Goal: Find specific page/section: Find specific page/section

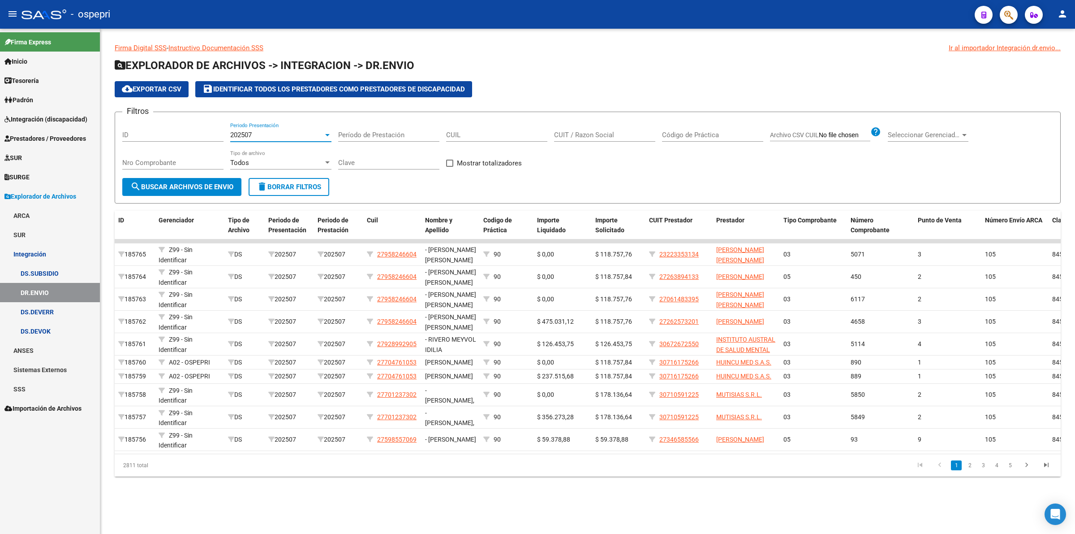
click at [243, 131] on span "202507" at bounding box center [241, 135] width 22 height 8
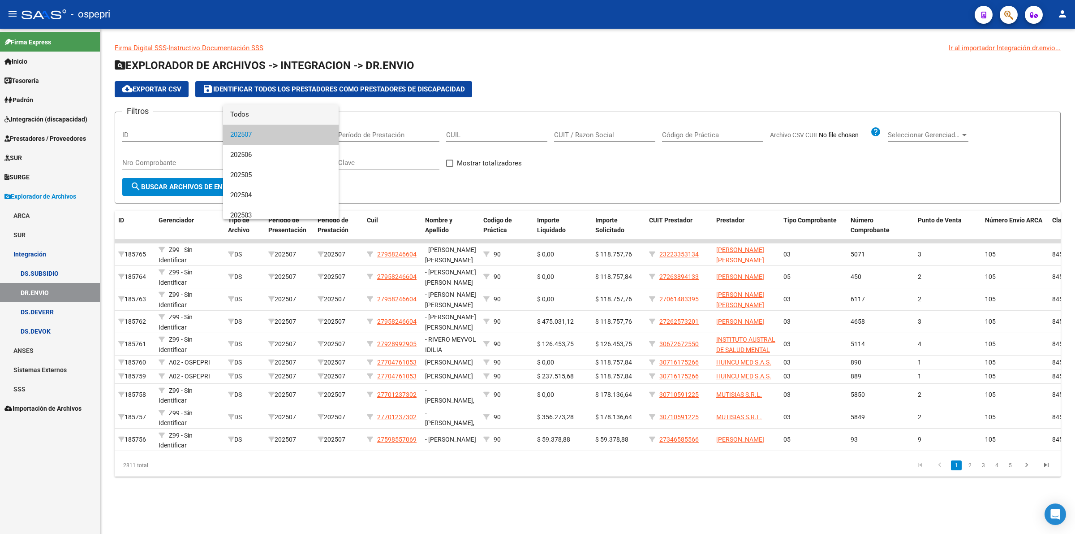
click at [249, 115] on span "Todos" at bounding box center [280, 114] width 101 height 20
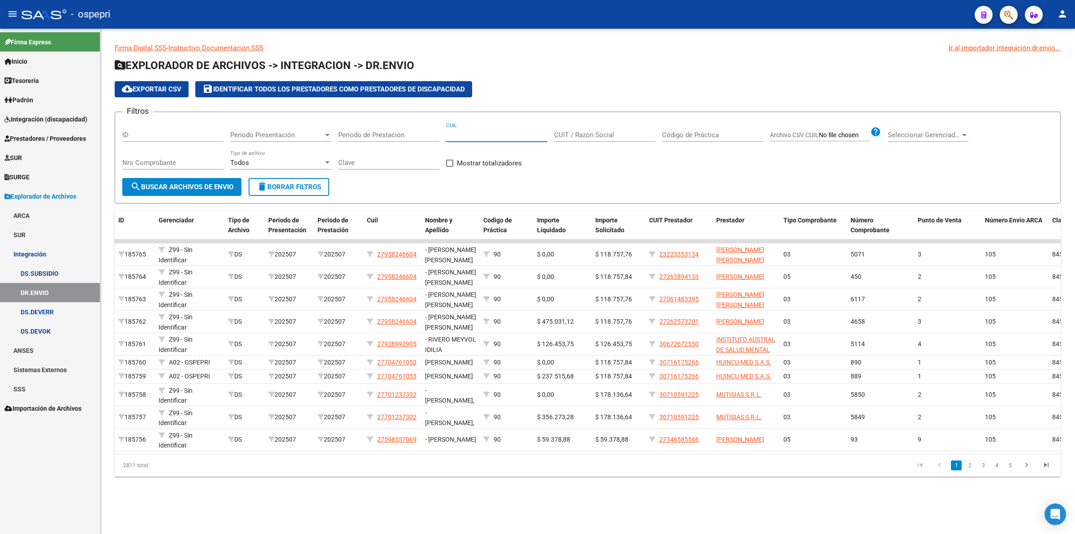
click at [453, 137] on input "CUIL" at bounding box center [496, 135] width 101 height 8
paste input "20-18377280-6"
type input "20-18377280-6"
click at [204, 183] on span "search Buscar Archivos de Envio" at bounding box center [181, 187] width 103 height 8
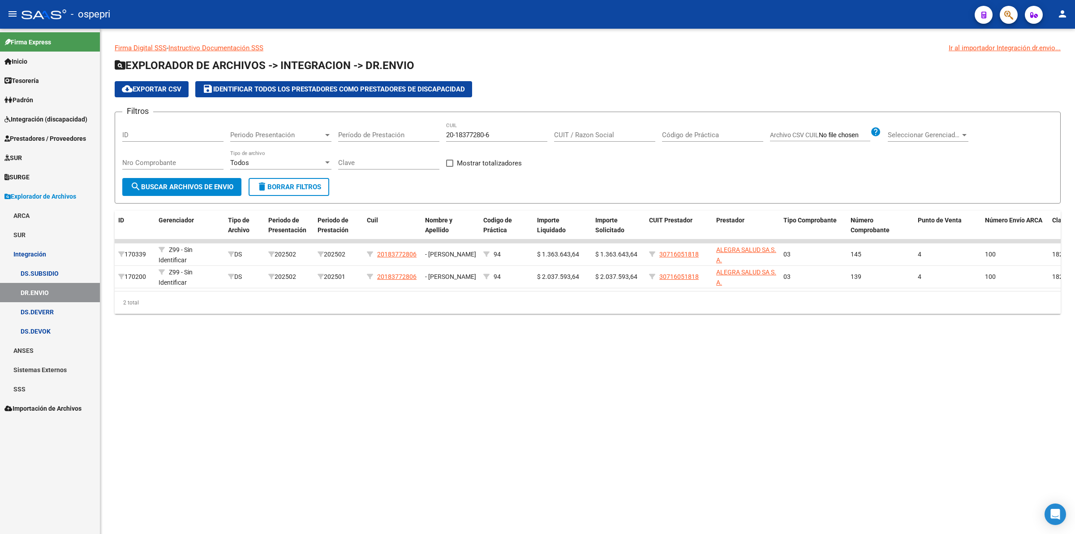
click at [456, 135] on input "20-18377280-6" at bounding box center [496, 135] width 101 height 8
click at [242, 136] on span "Periodo Presentación" at bounding box center [276, 135] width 93 height 8
click at [254, 166] on span "202501" at bounding box center [280, 164] width 101 height 20
click at [225, 187] on span "search Buscar Archivos de Envio" at bounding box center [181, 187] width 103 height 8
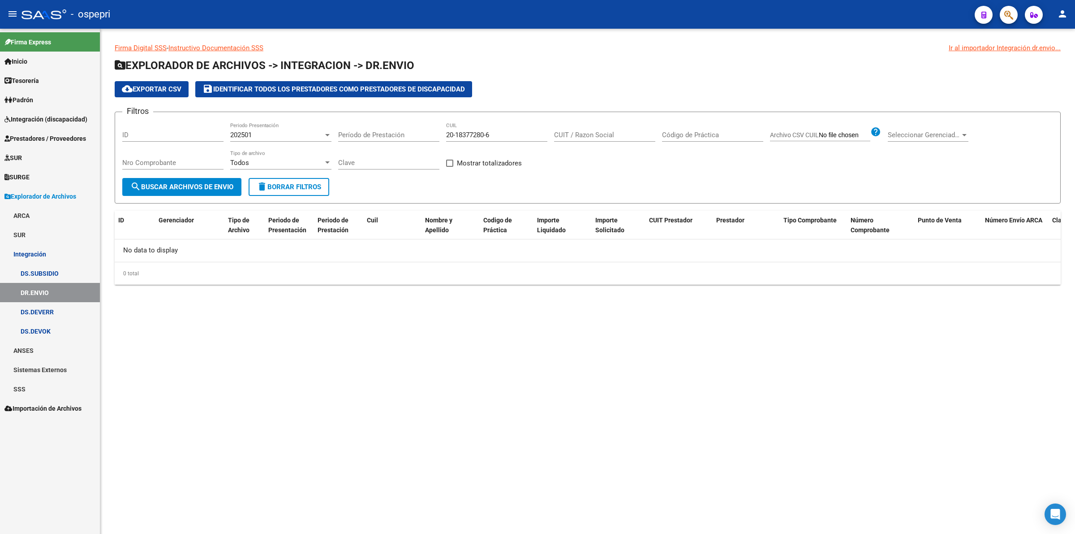
click at [254, 137] on div "202501" at bounding box center [276, 135] width 93 height 8
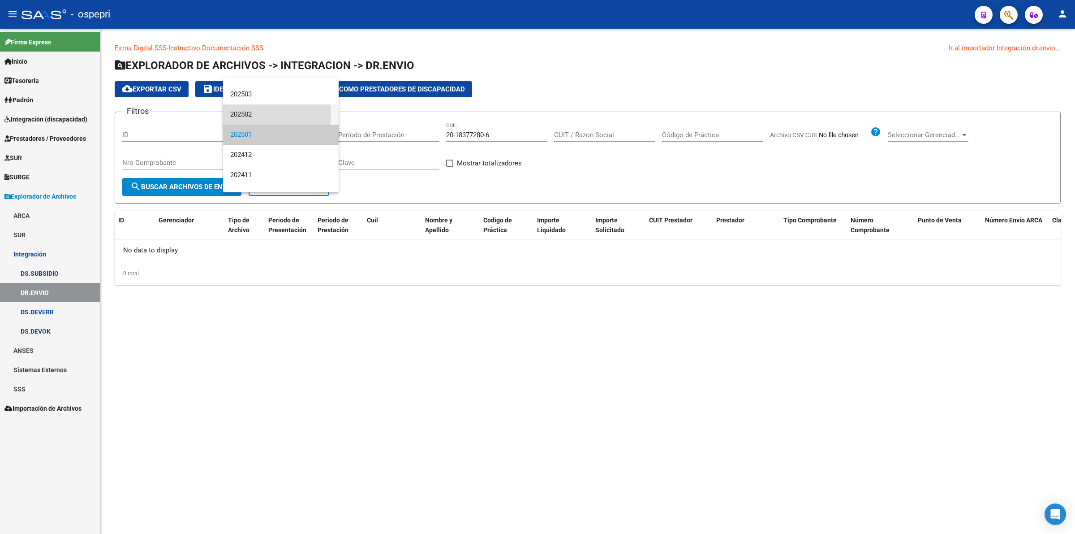
click at [257, 114] on span "202502" at bounding box center [280, 114] width 101 height 20
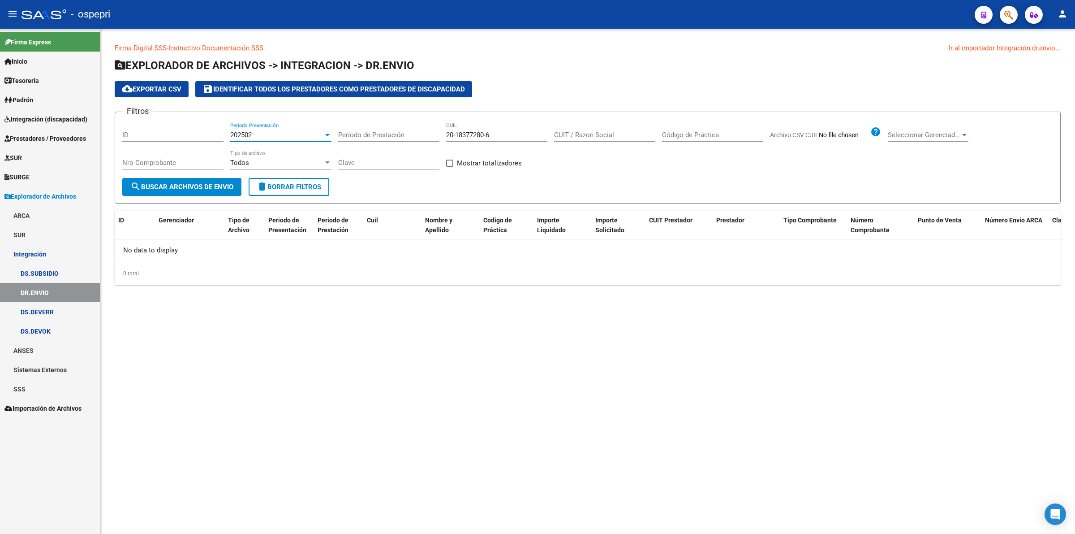
click at [227, 181] on button "search Buscar Archivos de Envio" at bounding box center [181, 187] width 119 height 18
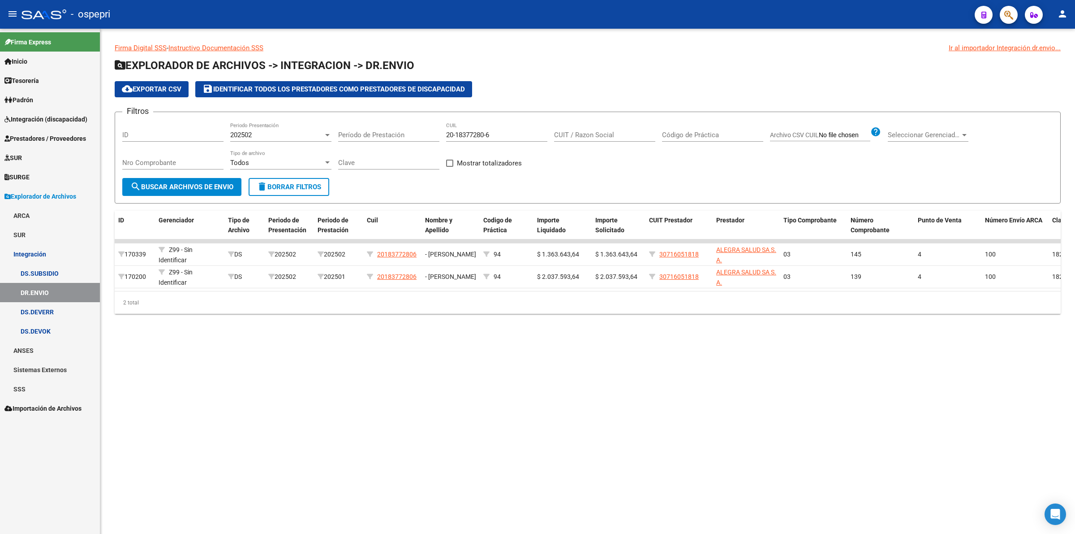
click at [255, 134] on div "202502" at bounding box center [276, 135] width 93 height 8
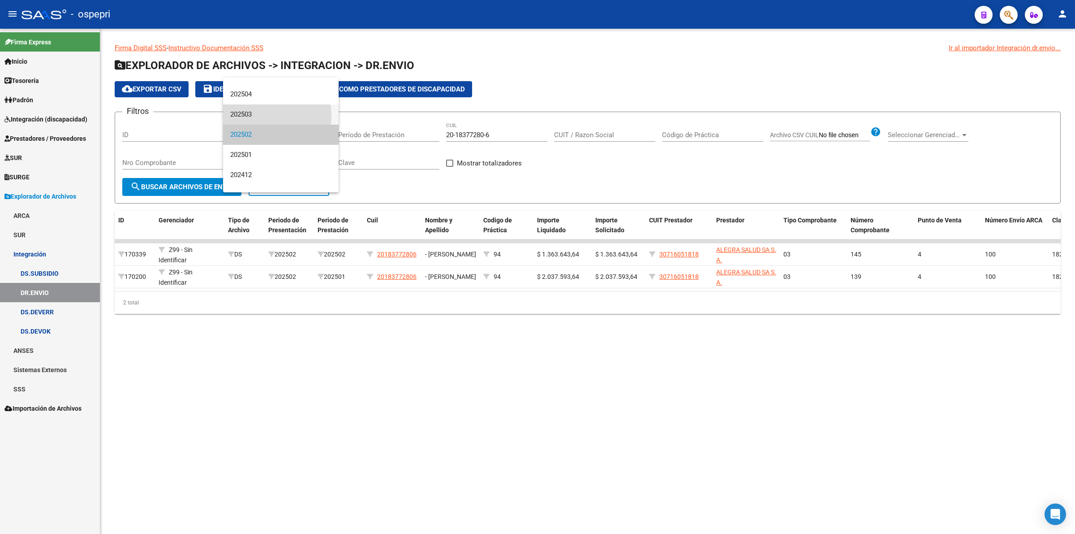
drag, startPoint x: 255, startPoint y: 116, endPoint x: 236, endPoint y: 148, distance: 36.8
click at [255, 117] on span "202503" at bounding box center [280, 114] width 101 height 20
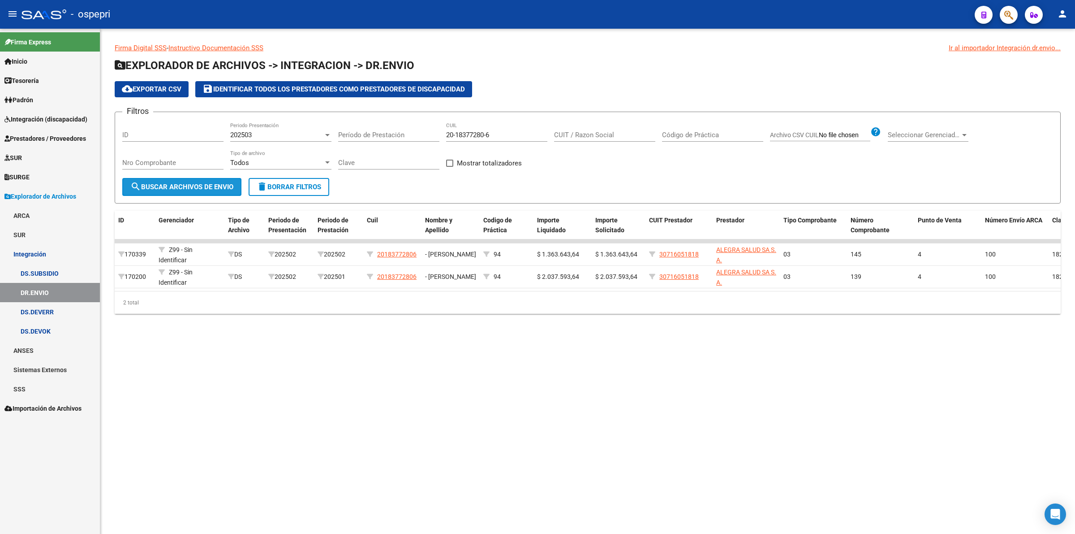
click at [215, 185] on span "search Buscar Archivos de Envio" at bounding box center [181, 187] width 103 height 8
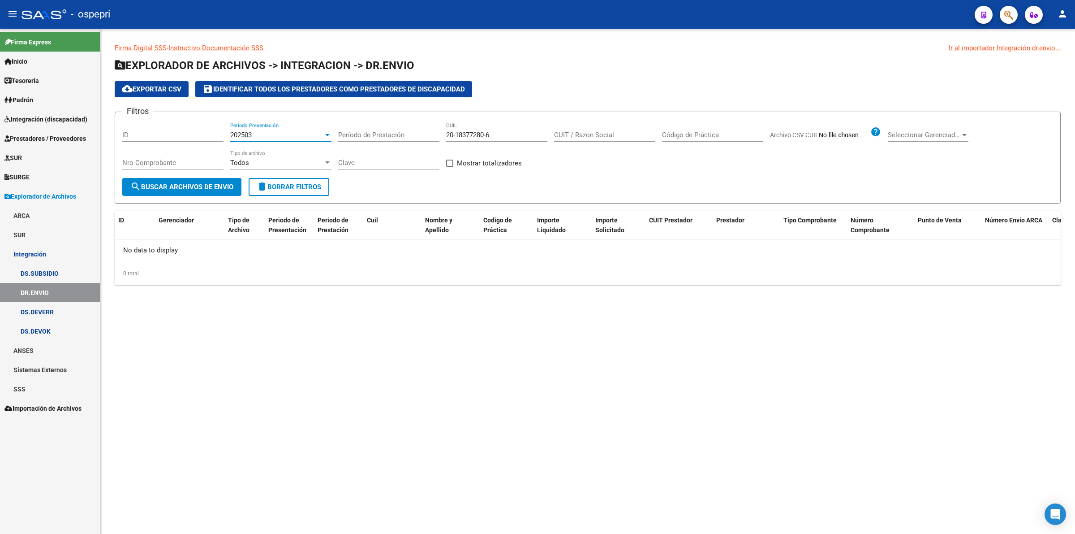
click at [246, 131] on span "202503" at bounding box center [241, 135] width 22 height 8
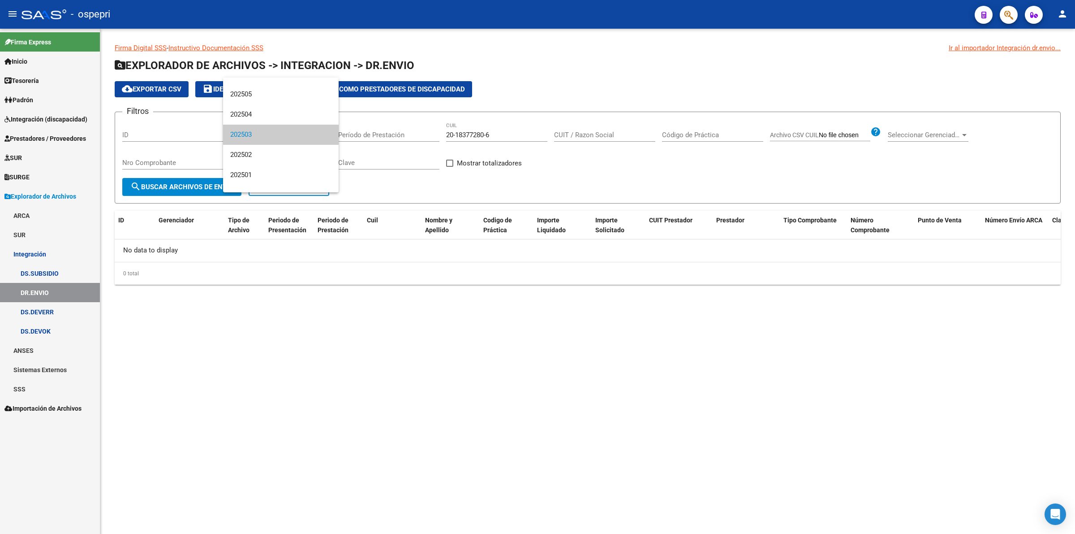
click at [375, 434] on div at bounding box center [537, 267] width 1075 height 534
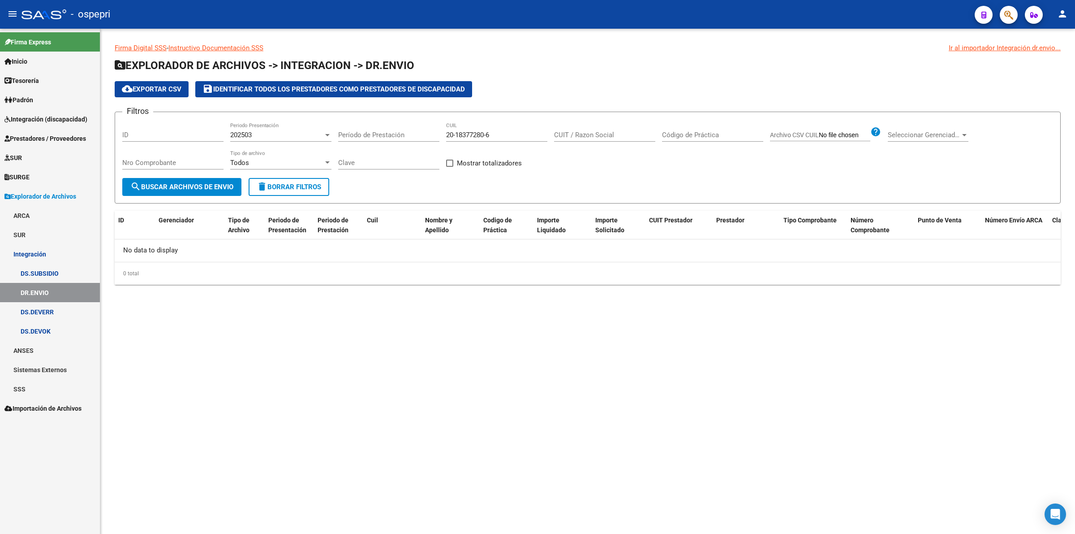
drag, startPoint x: 432, startPoint y: 502, endPoint x: 430, endPoint y: 508, distance: 7.0
click at [432, 505] on mat-sidenav-content "Firma Digital SSS - Instructivo Documentación SSS Ir al importador Integración …" at bounding box center [587, 281] width 975 height 505
drag, startPoint x: 458, startPoint y: 134, endPoint x: 458, endPoint y: 141, distance: 6.7
click at [458, 134] on input "20-18377280-6" at bounding box center [496, 135] width 101 height 8
click at [625, 131] on input "CUIT / Razon Social" at bounding box center [604, 135] width 101 height 8
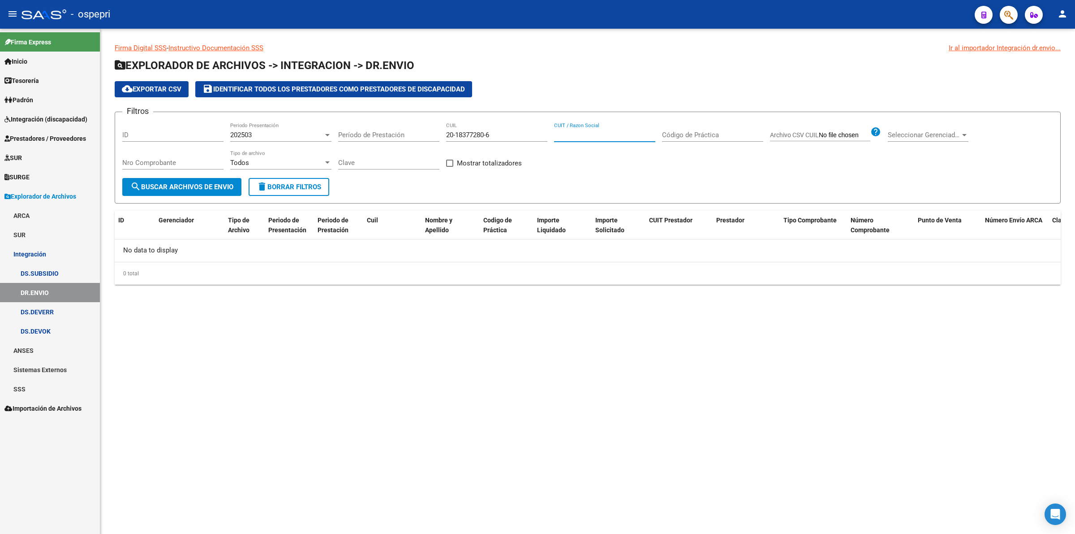
click at [269, 184] on span "delete Borrar Filtros" at bounding box center [289, 187] width 65 height 8
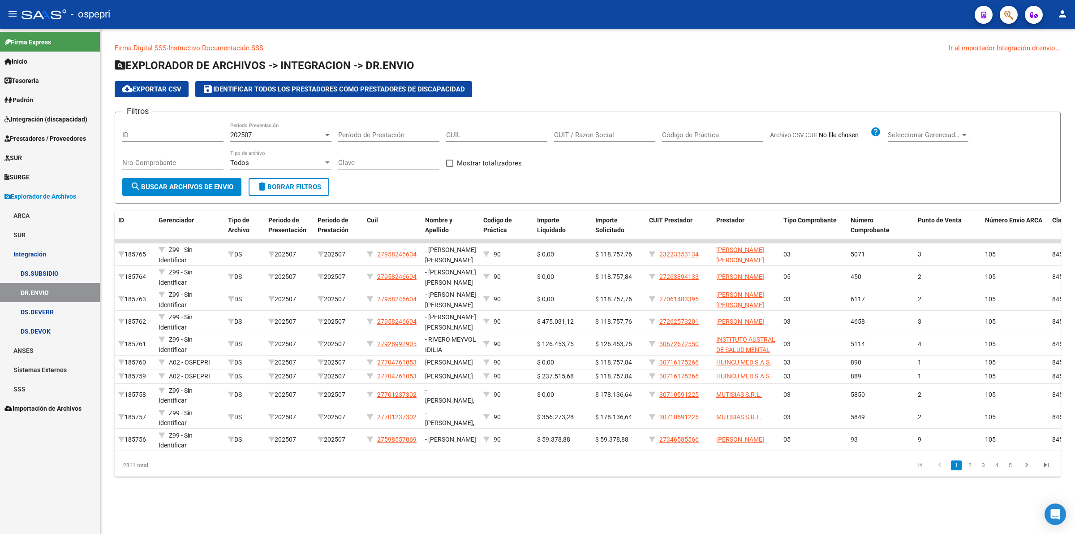
click at [498, 139] on div "CUIL" at bounding box center [496, 131] width 101 height 19
paste input "20-18377280-6"
type input "20-18377280-6"
click at [257, 132] on div "202507" at bounding box center [276, 135] width 93 height 8
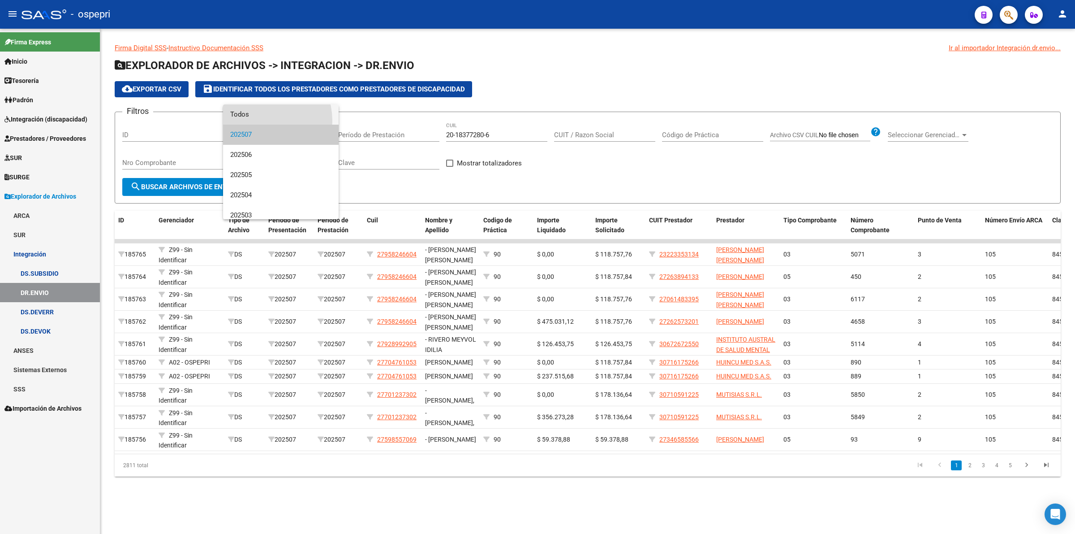
click at [256, 121] on span "Todos" at bounding box center [280, 114] width 101 height 20
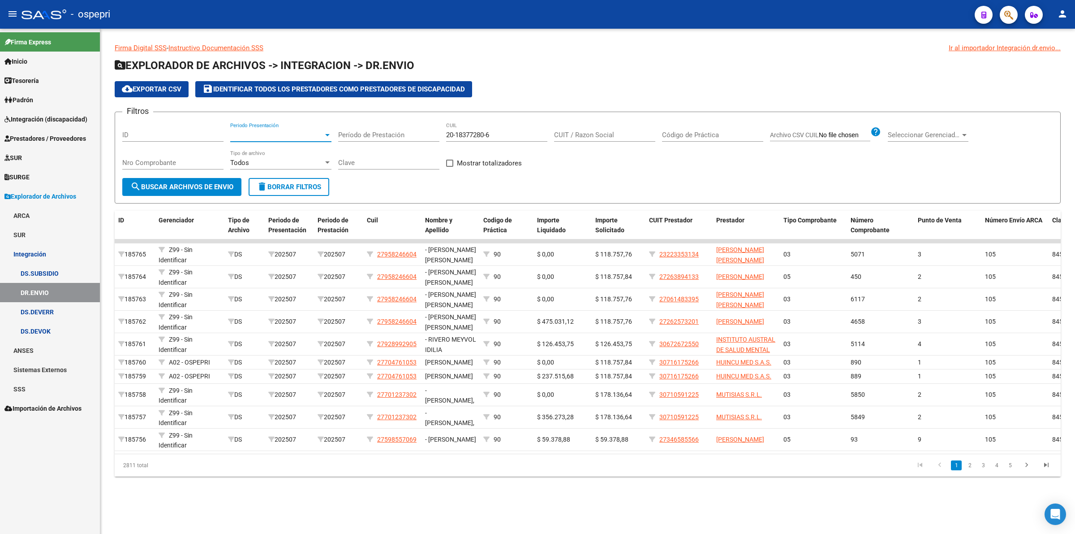
click at [216, 179] on button "search Buscar Archivos de Envio" at bounding box center [181, 187] width 119 height 18
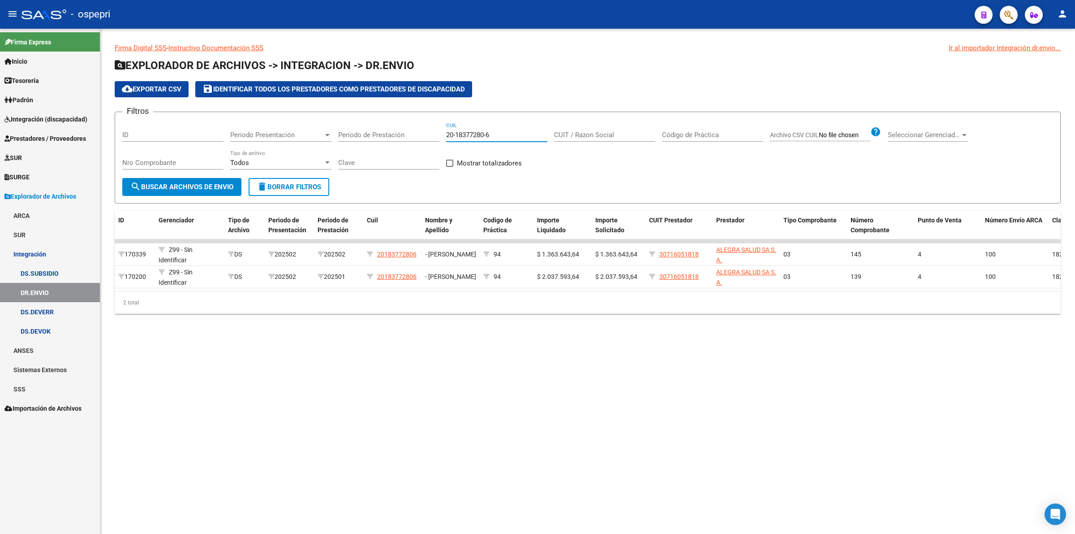
drag, startPoint x: 496, startPoint y: 137, endPoint x: 382, endPoint y: 129, distance: 114.1
click at [382, 130] on div "Filtros ID Periodo Presentación Periodo Presentación Período de Prestación 20-1…" at bounding box center [587, 148] width 931 height 59
paste input "20-35835339-9"
type input "20-35835339-9"
click at [202, 189] on span "search Buscar Archivos de Envio" at bounding box center [181, 187] width 103 height 8
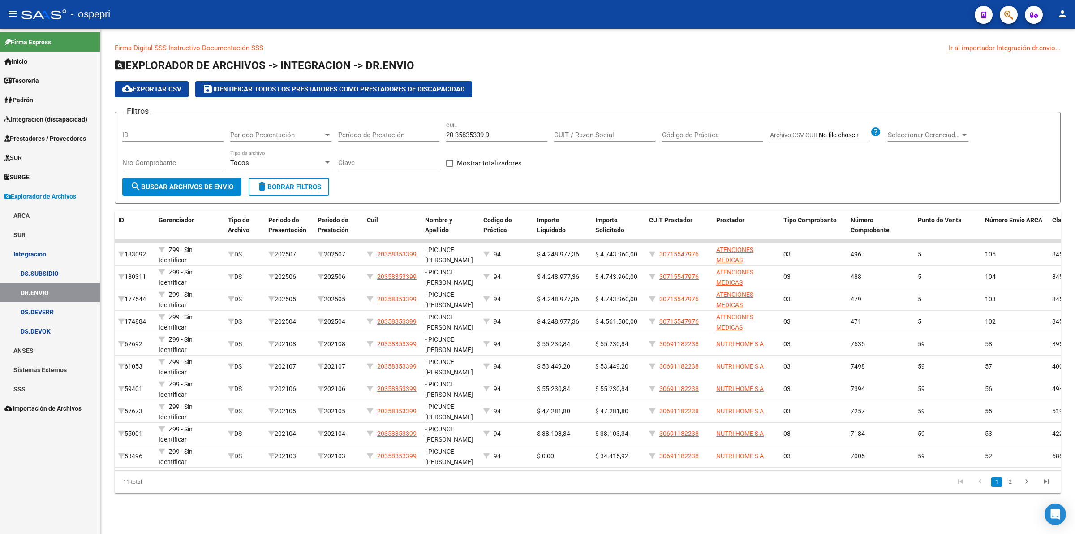
click at [258, 138] on span "Periodo Presentación" at bounding box center [276, 135] width 93 height 8
click at [257, 214] on span "202501" at bounding box center [280, 220] width 101 height 20
drag, startPoint x: 191, startPoint y: 186, endPoint x: 199, endPoint y: 181, distance: 9.7
click at [191, 185] on span "search Buscar Archivos de Envio" at bounding box center [181, 187] width 103 height 8
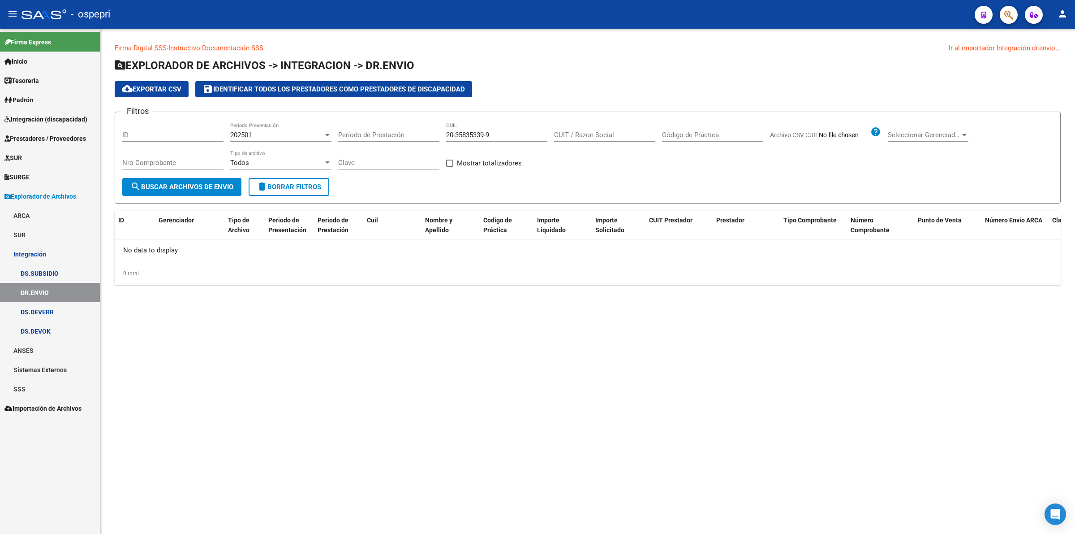
click at [254, 133] on div "202501" at bounding box center [276, 135] width 93 height 8
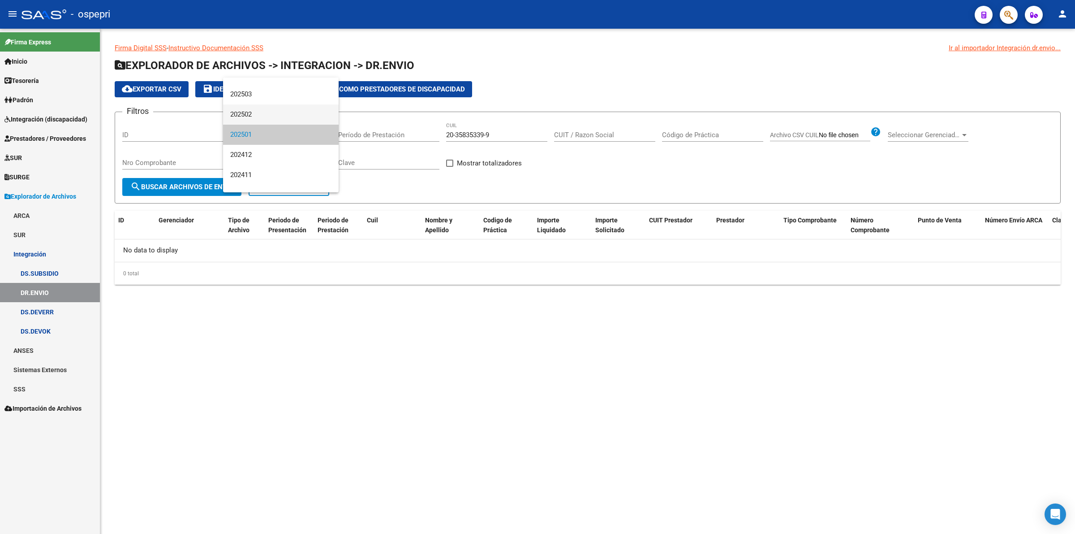
drag, startPoint x: 258, startPoint y: 122, endPoint x: 205, endPoint y: 169, distance: 71.1
click at [257, 122] on span "202502" at bounding box center [280, 114] width 101 height 20
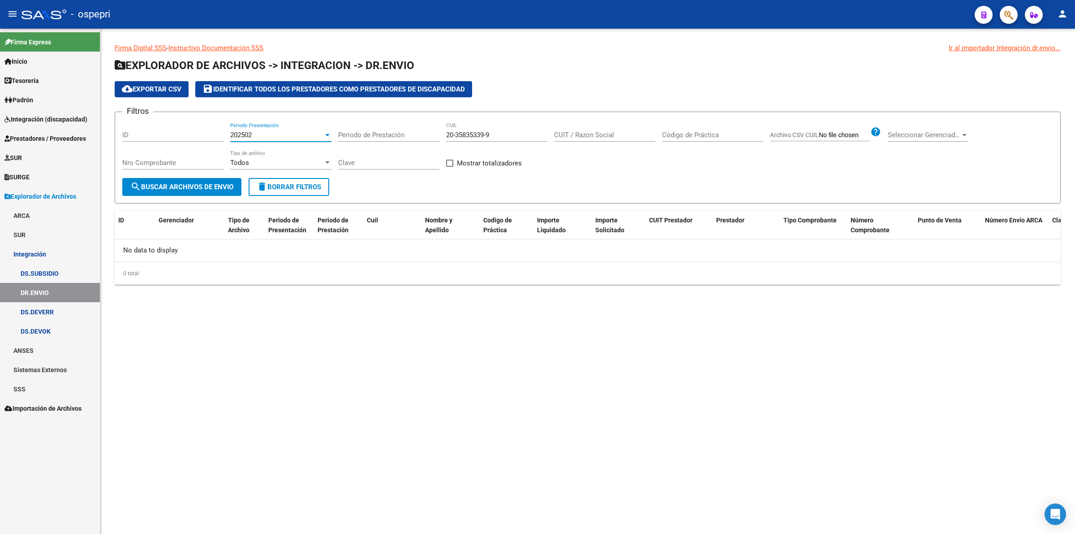
drag, startPoint x: 206, startPoint y: 185, endPoint x: 225, endPoint y: 154, distance: 36.8
click at [207, 179] on button "search Buscar Archivos de Envio" at bounding box center [181, 187] width 119 height 18
click at [238, 131] on span "202502" at bounding box center [241, 135] width 22 height 8
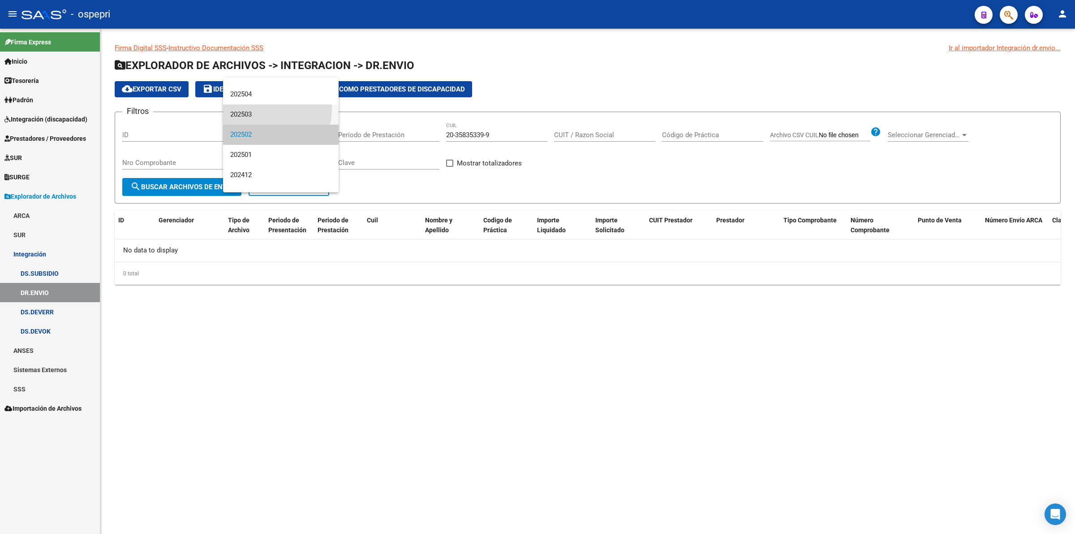
drag, startPoint x: 241, startPoint y: 107, endPoint x: 231, endPoint y: 146, distance: 40.6
click at [241, 108] on span "202503" at bounding box center [280, 114] width 101 height 20
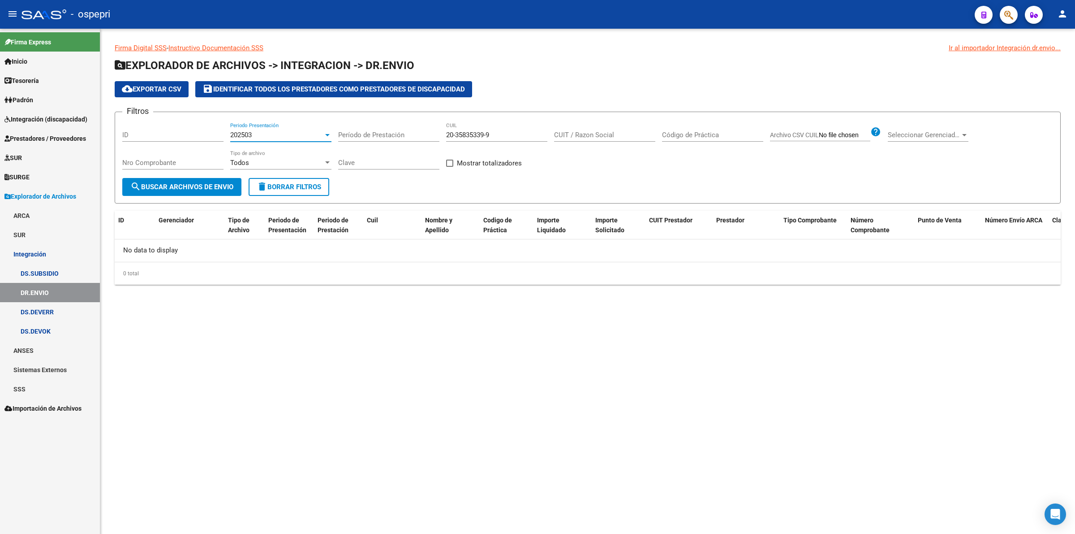
click at [215, 176] on div "Nro Comprobante" at bounding box center [172, 164] width 101 height 28
drag, startPoint x: 216, startPoint y: 178, endPoint x: 223, endPoint y: 171, distance: 10.2
click at [216, 178] on button "search Buscar Archivos de Envio" at bounding box center [181, 187] width 119 height 18
click at [238, 134] on span "202503" at bounding box center [241, 135] width 22 height 8
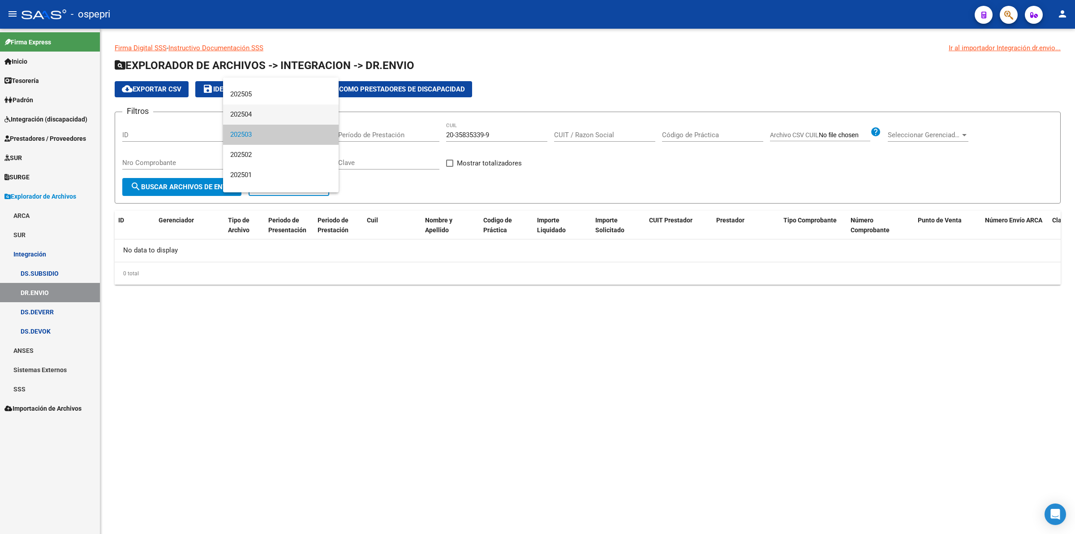
click at [242, 115] on span "202504" at bounding box center [280, 114] width 101 height 20
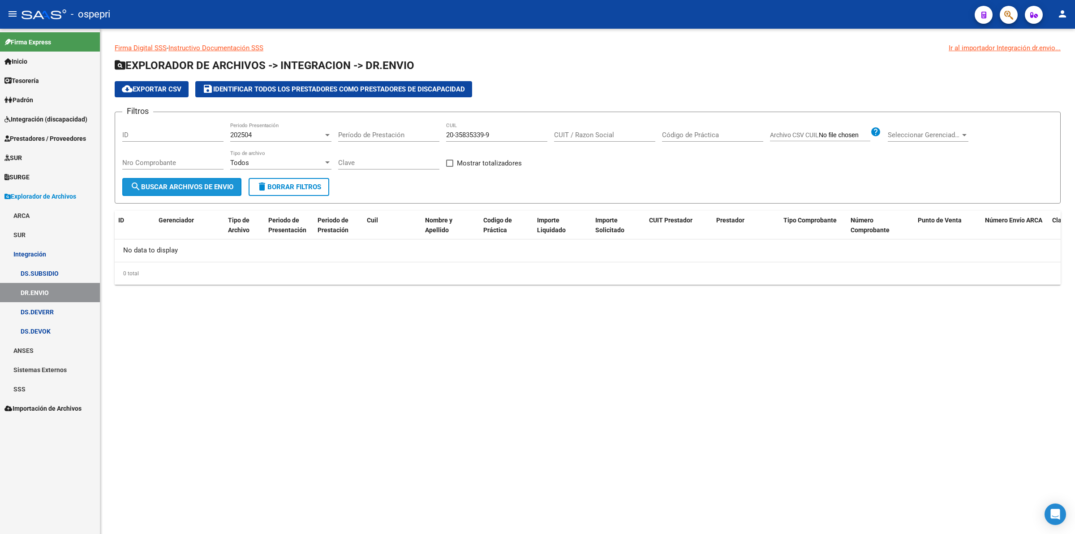
drag, startPoint x: 219, startPoint y: 185, endPoint x: 232, endPoint y: 184, distance: 12.1
click at [219, 184] on span "search Buscar Archivos de Envio" at bounding box center [181, 187] width 103 height 8
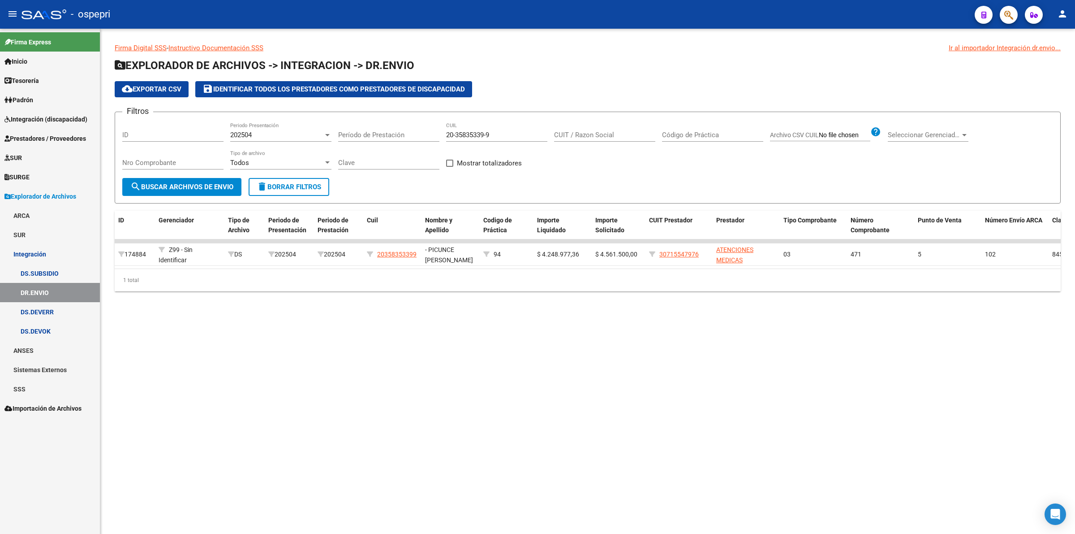
click at [578, 255] on div "$ 4.248.977,36" at bounding box center [562, 254] width 51 height 10
drag, startPoint x: 541, startPoint y: 254, endPoint x: 577, endPoint y: 254, distance: 36.3
click at [577, 254] on span "$ 4.248.977,36" at bounding box center [558, 253] width 42 height 7
copy span "4.248.977,36"
drag, startPoint x: 497, startPoint y: 135, endPoint x: 359, endPoint y: 122, distance: 139.0
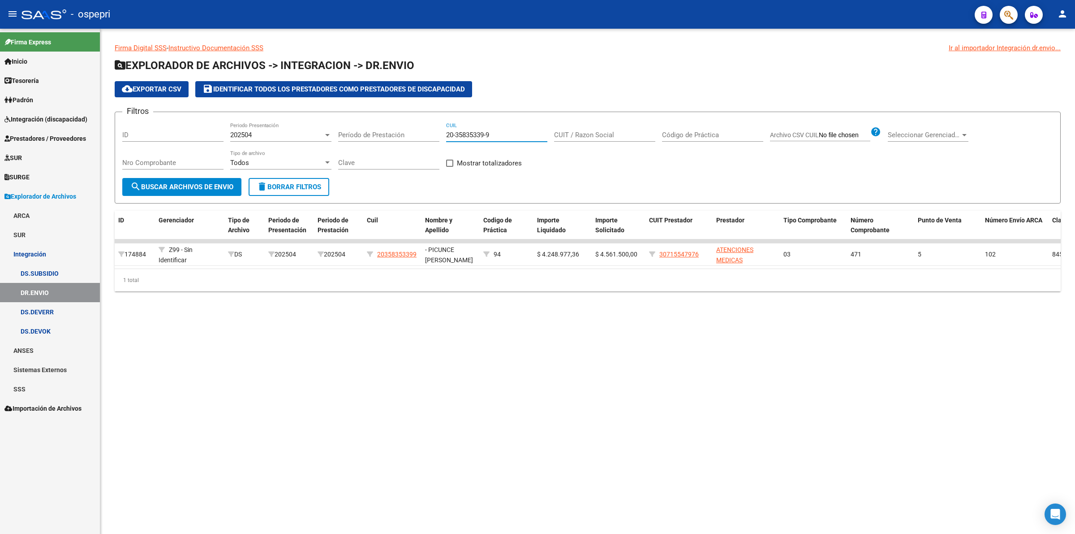
click at [355, 123] on div "Filtros ID 202504 Periodo Presentación Período de Prestación 20-35835339-9 CUIL…" at bounding box center [587, 148] width 931 height 59
paste input "20-70326376-4"
type input "20-70326376-4"
click at [218, 187] on span "search Buscar Archivos de Envio" at bounding box center [181, 187] width 103 height 8
click at [240, 134] on span "202504" at bounding box center [241, 135] width 22 height 8
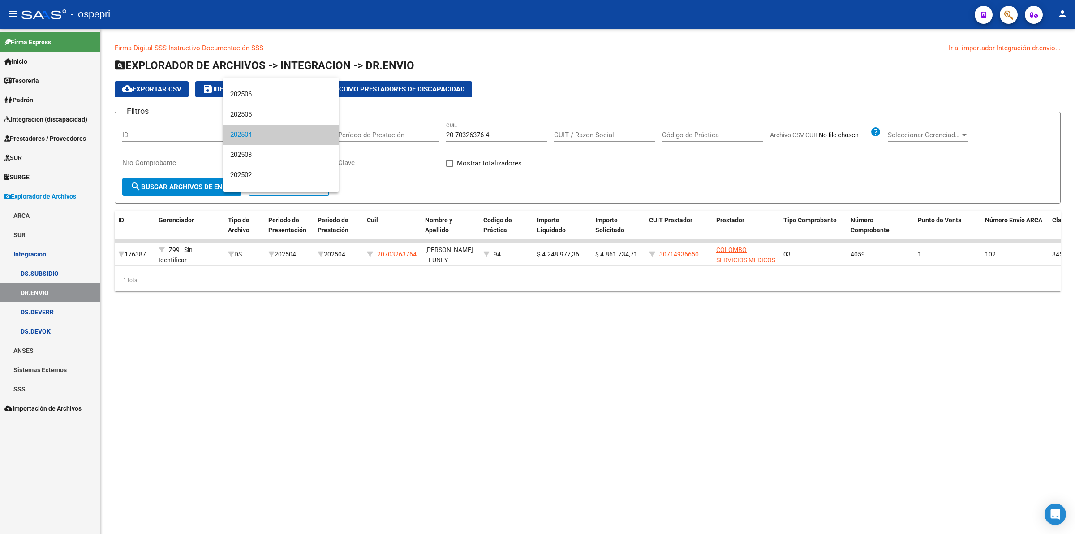
scroll to position [0, 0]
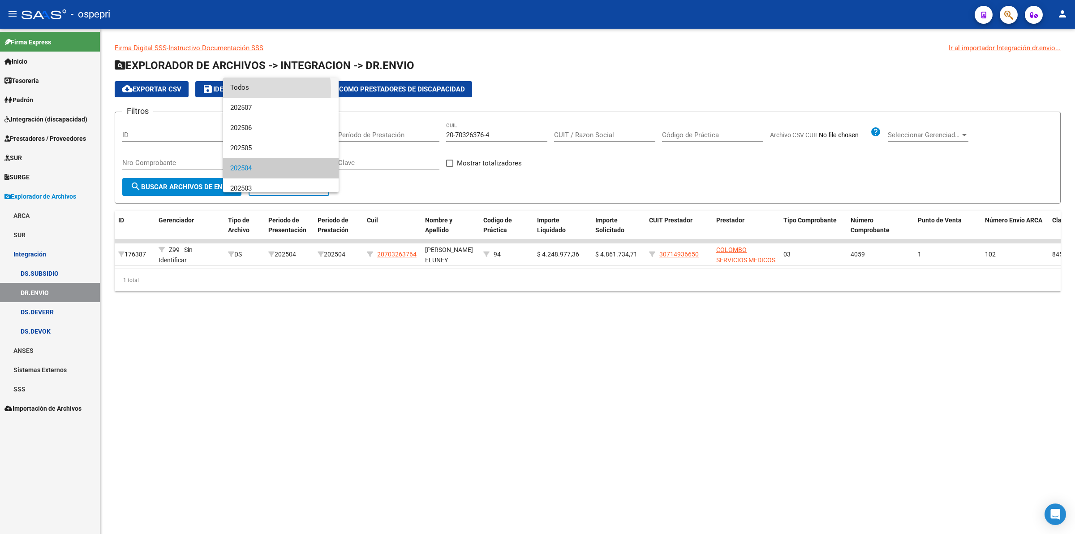
click at [242, 90] on span "Todos" at bounding box center [280, 87] width 101 height 20
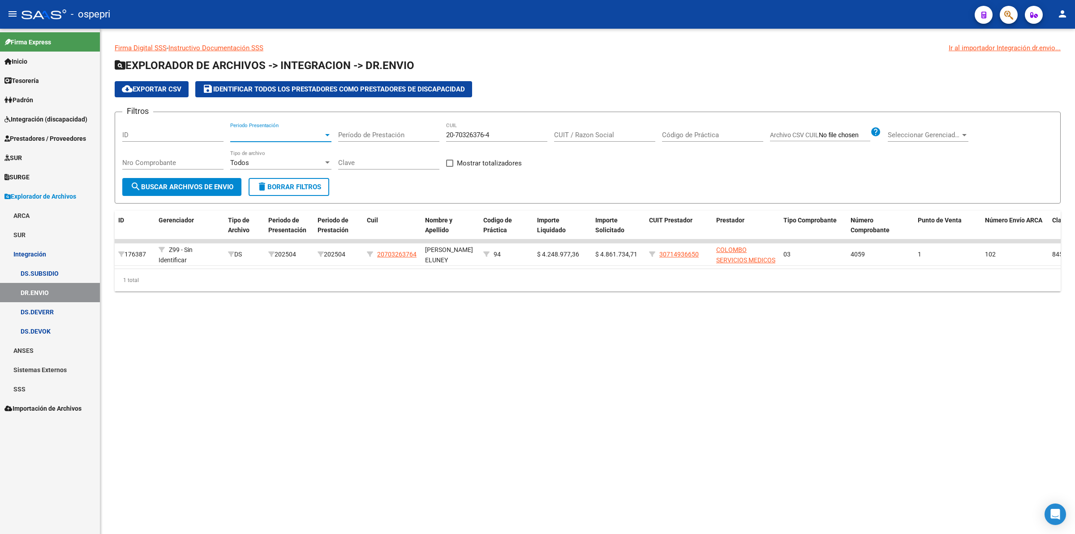
click at [207, 184] on span "search Buscar Archivos de Envio" at bounding box center [181, 187] width 103 height 8
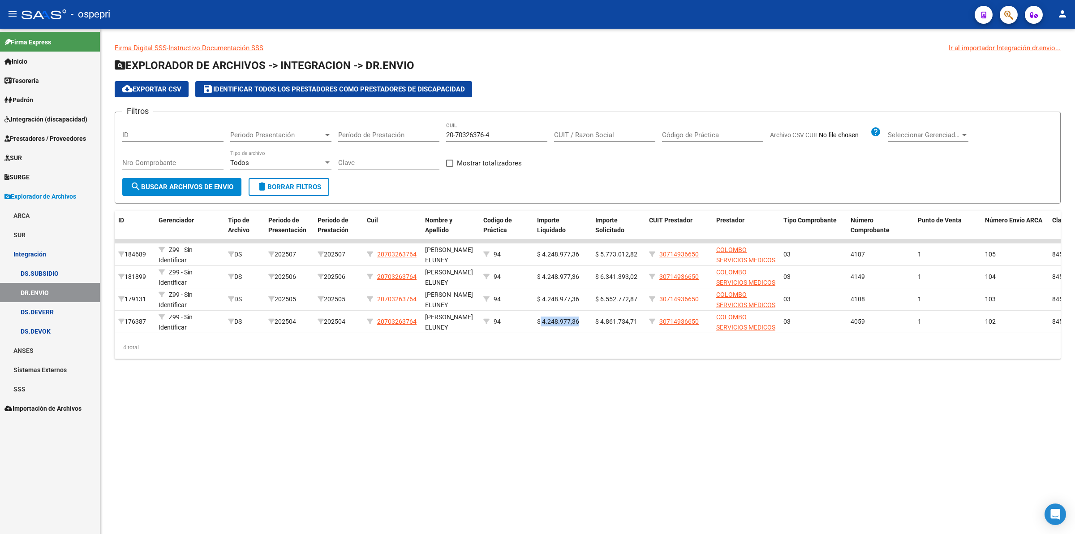
drag, startPoint x: 541, startPoint y: 321, endPoint x: 577, endPoint y: 319, distance: 36.4
click at [577, 319] on span "$ 4.248.977,36" at bounding box center [558, 321] width 42 height 7
drag, startPoint x: 601, startPoint y: 319, endPoint x: 643, endPoint y: 323, distance: 41.8
click at [643, 323] on datatable-body-cell "$ 4.861.734,71" at bounding box center [619, 321] width 54 height 22
copy span "4.861.734,71"
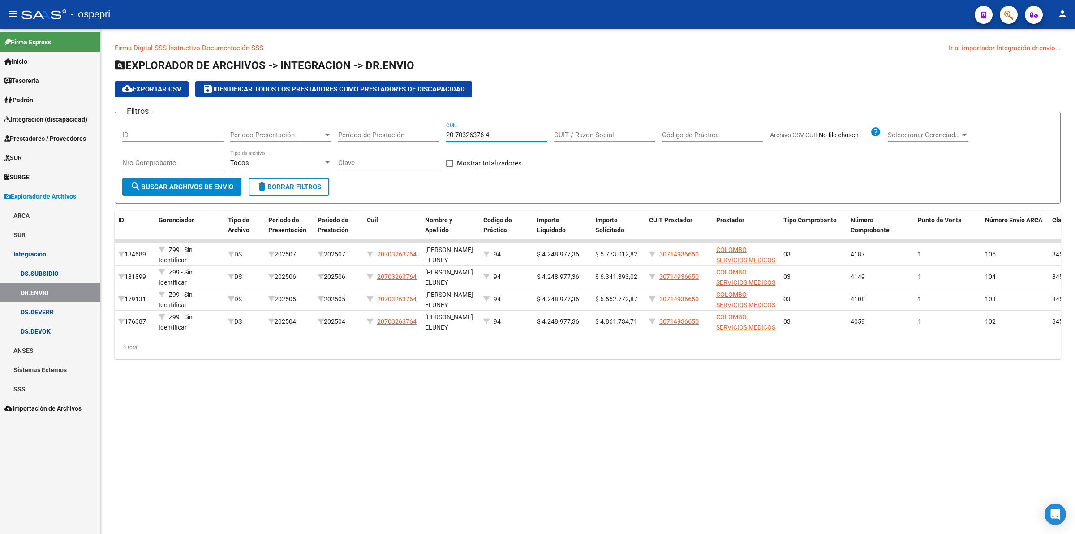
drag, startPoint x: 502, startPoint y: 136, endPoint x: 370, endPoint y: 130, distance: 132.3
click at [368, 131] on div "Filtros ID Periodo Presentación Periodo Presentación Período de Prestación 20-7…" at bounding box center [587, 148] width 931 height 59
paste input "27-26357155-5"
type input "27-26357155-5"
click at [207, 184] on span "search Buscar Archivos de Envio" at bounding box center [181, 187] width 103 height 8
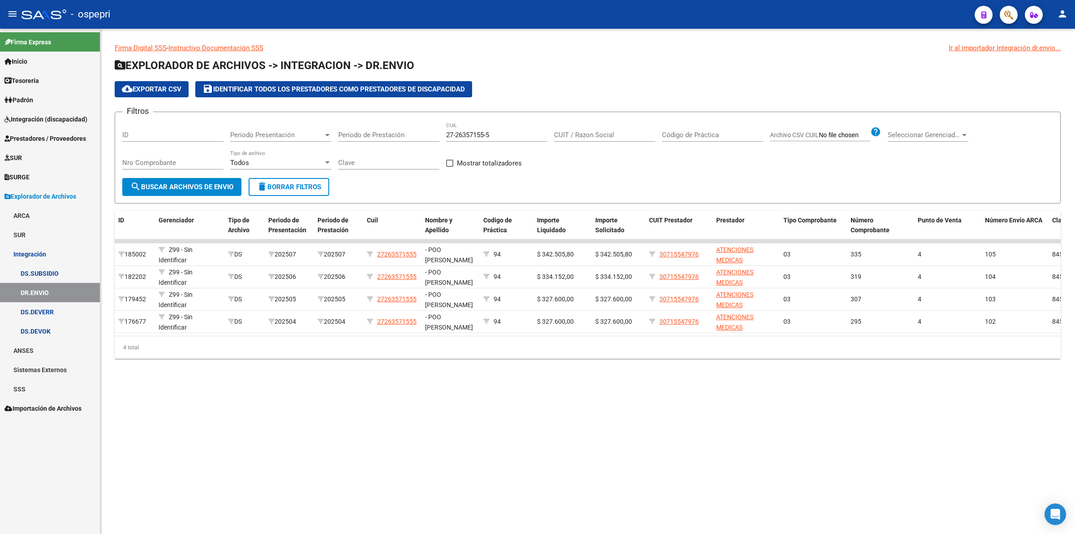
click at [496, 130] on div "27-26357155-5 CUIL" at bounding box center [496, 131] width 101 height 19
drag, startPoint x: 498, startPoint y: 133, endPoint x: 299, endPoint y: 132, distance: 198.4
click at [298, 133] on div "Filtros ID Periodo Presentación Periodo Presentación Período de Prestación 27-2…" at bounding box center [587, 148] width 931 height 59
paste input "27-48123105-7"
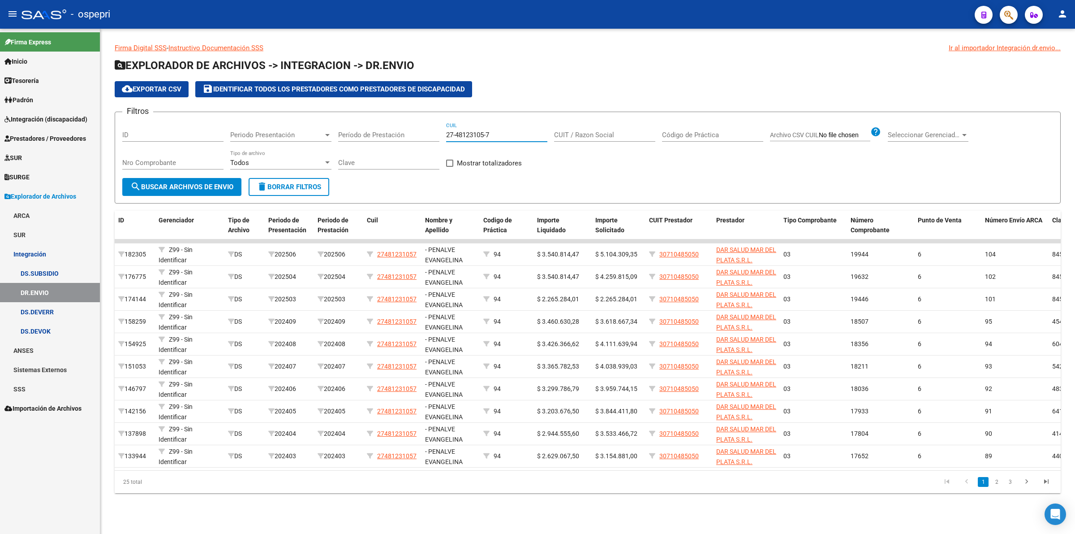
type input "27-48123105-7"
click at [572, 275] on span "$ 3.540.814,47" at bounding box center [558, 276] width 42 height 7
drag, startPoint x: 578, startPoint y: 275, endPoint x: 543, endPoint y: 274, distance: 34.9
click at [543, 274] on span "$ 3.540.814,47" at bounding box center [558, 276] width 42 height 7
copy span "3.540.814,47"
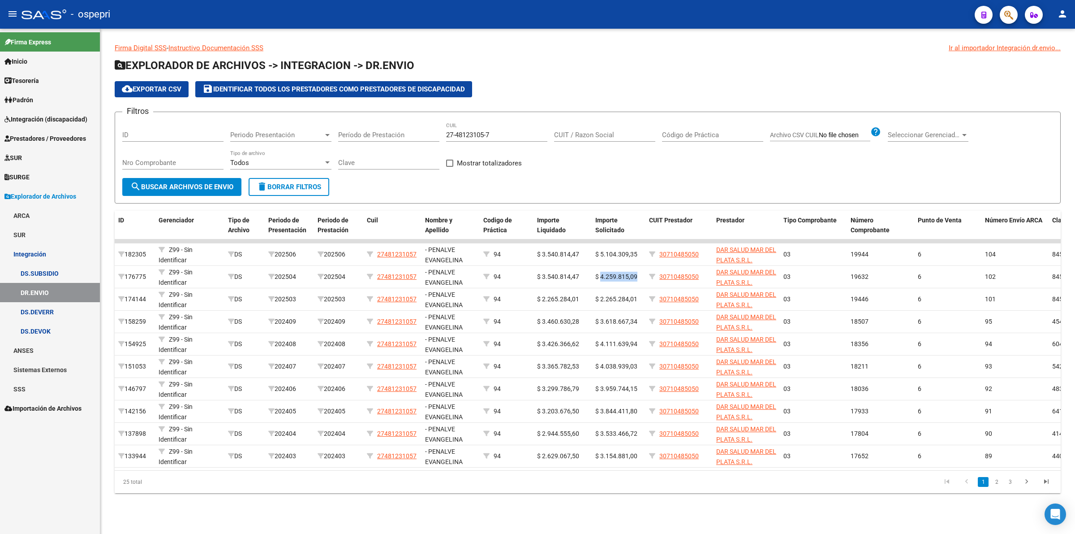
drag, startPoint x: 600, startPoint y: 274, endPoint x: 637, endPoint y: 278, distance: 36.5
click at [637, 278] on div "$ 4.259.815,09" at bounding box center [618, 276] width 47 height 10
copy span "4.259.815,09"
click at [462, 77] on app-list-header "EXPLORADOR DE ARCHIVOS -> INTEGRACION -> DR.ENVIO cloud_download Exportar CSV s…" at bounding box center [588, 130] width 946 height 145
click at [32, 135] on span "Prestadores / Proveedores" at bounding box center [45, 138] width 82 height 10
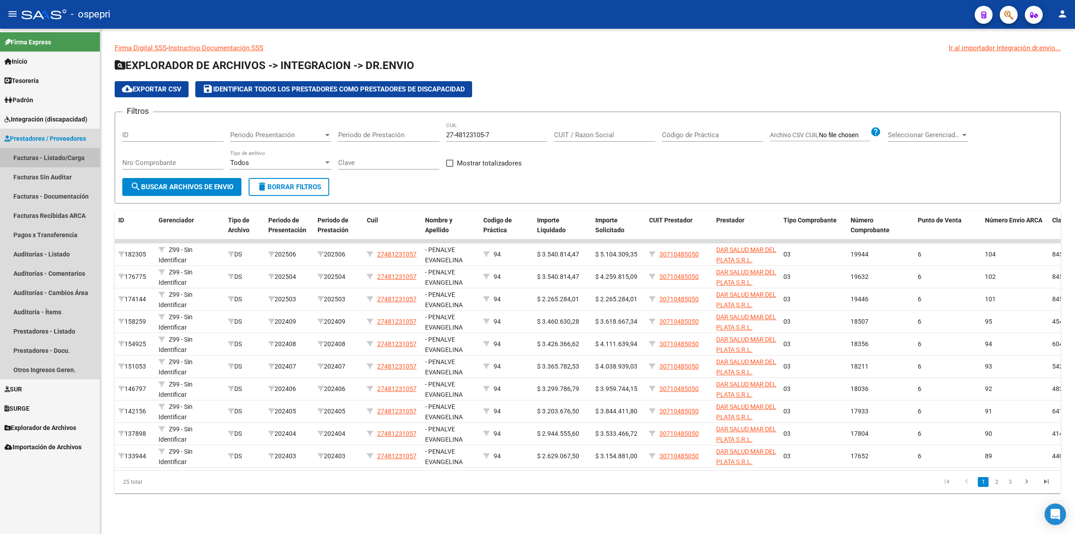
click at [39, 153] on link "Facturas - Listado/Carga" at bounding box center [50, 157] width 100 height 19
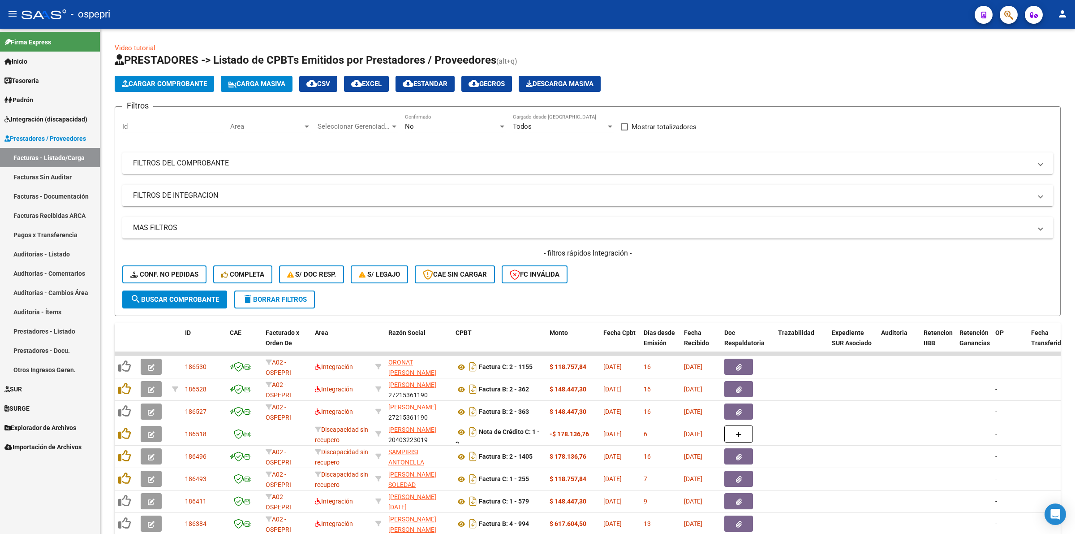
click at [213, 157] on mat-expansion-panel-header "FILTROS DEL COMPROBANTE" at bounding box center [587, 163] width 931 height 22
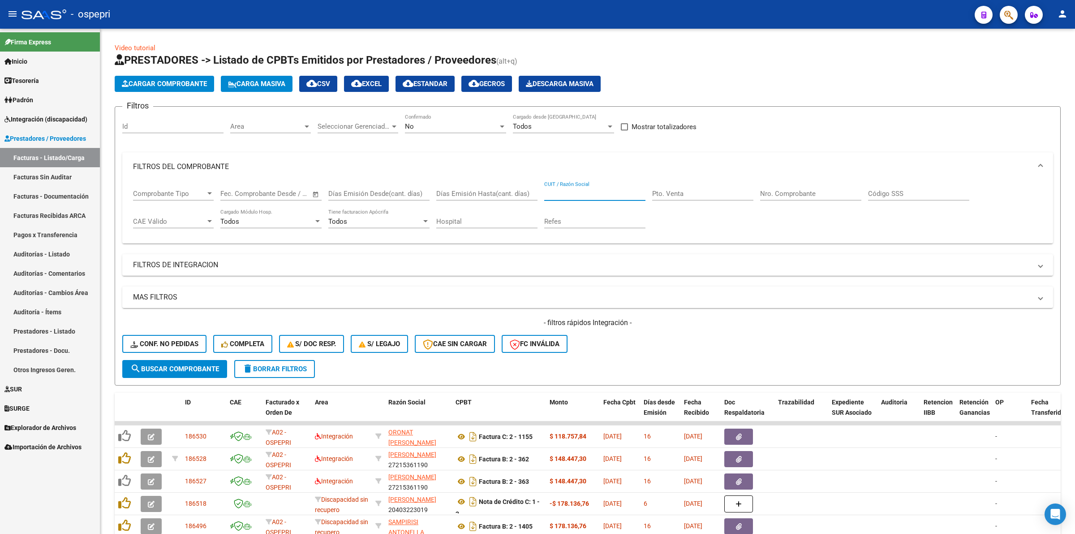
click at [572, 192] on input "CUIT / Razón Social" at bounding box center [594, 193] width 101 height 8
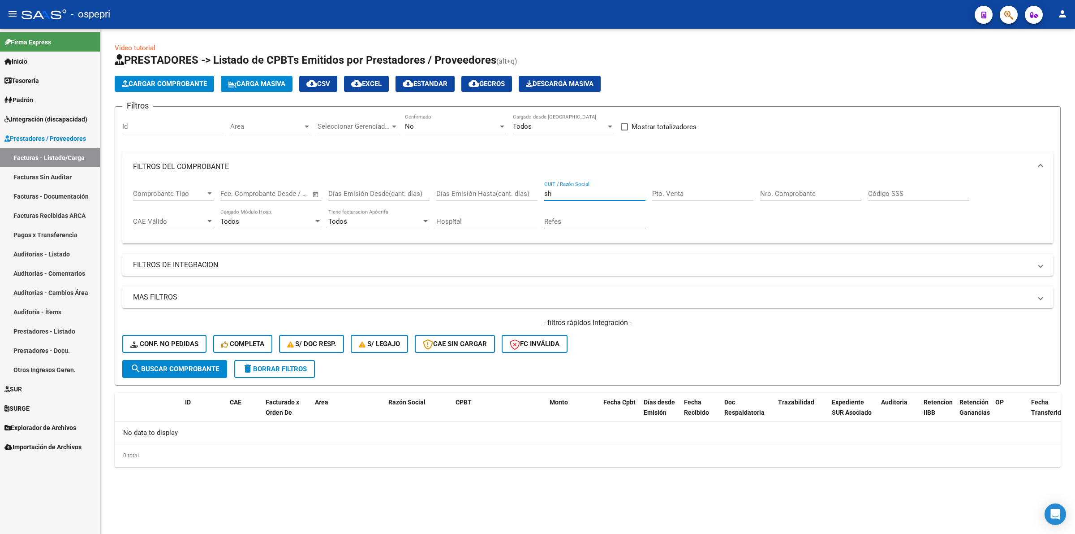
type input "s"
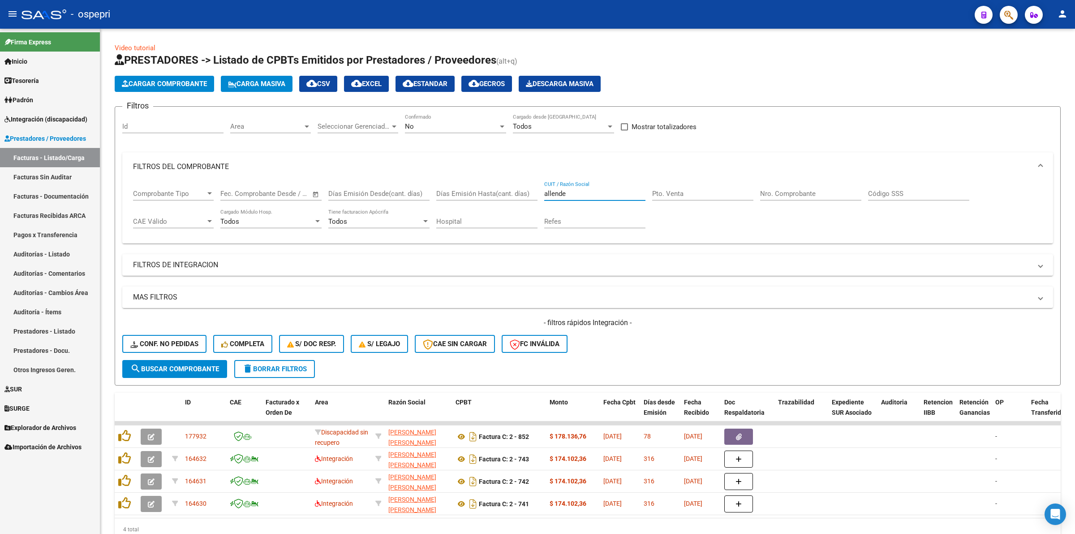
type input "allende"
click at [70, 117] on span "Integración (discapacidad)" at bounding box center [45, 119] width 83 height 10
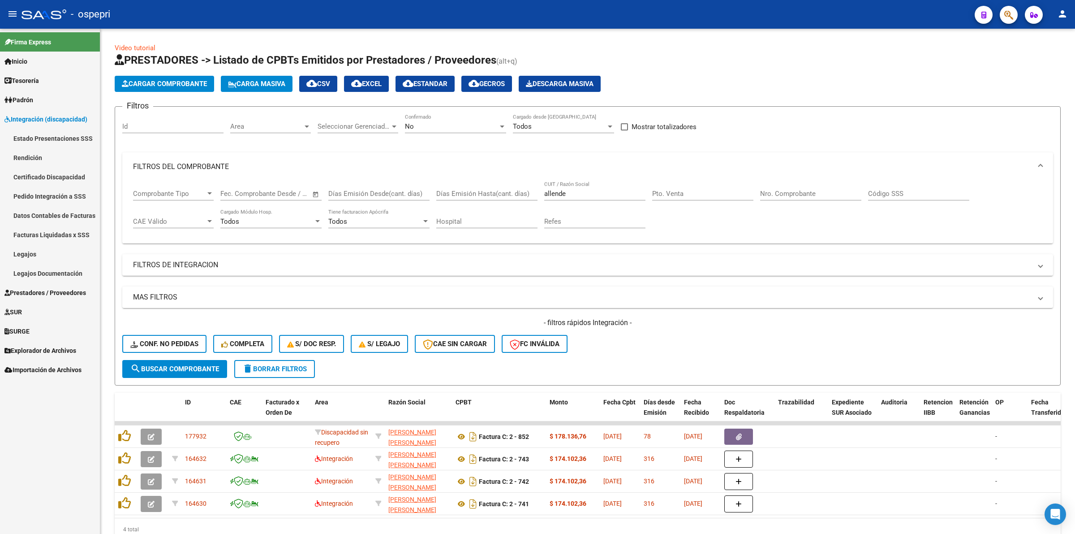
click at [52, 195] on link "Pedido Integración a SSS" at bounding box center [50, 195] width 100 height 19
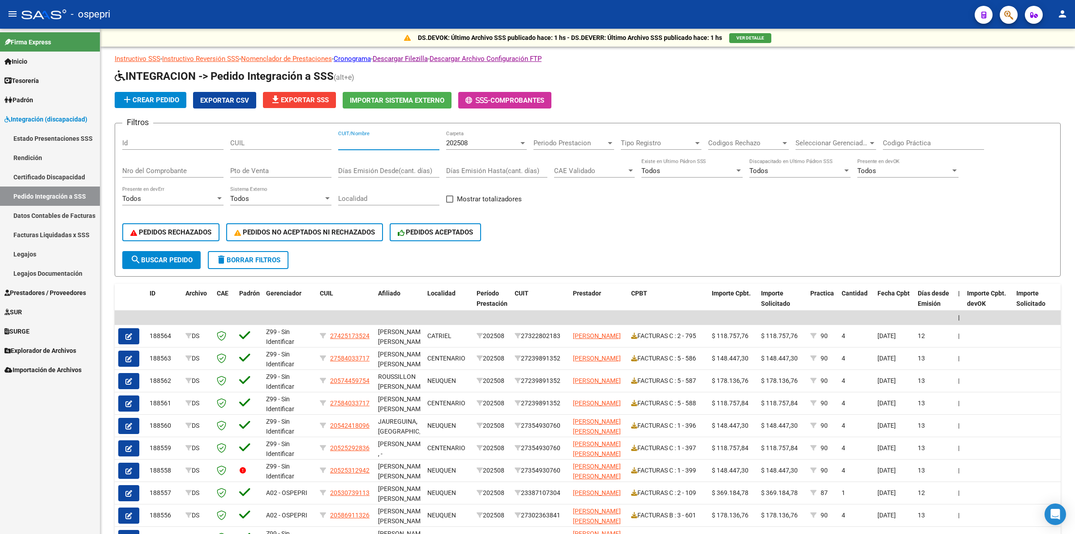
click at [355, 144] on input "CUIT/Nombre" at bounding box center [388, 143] width 101 height 8
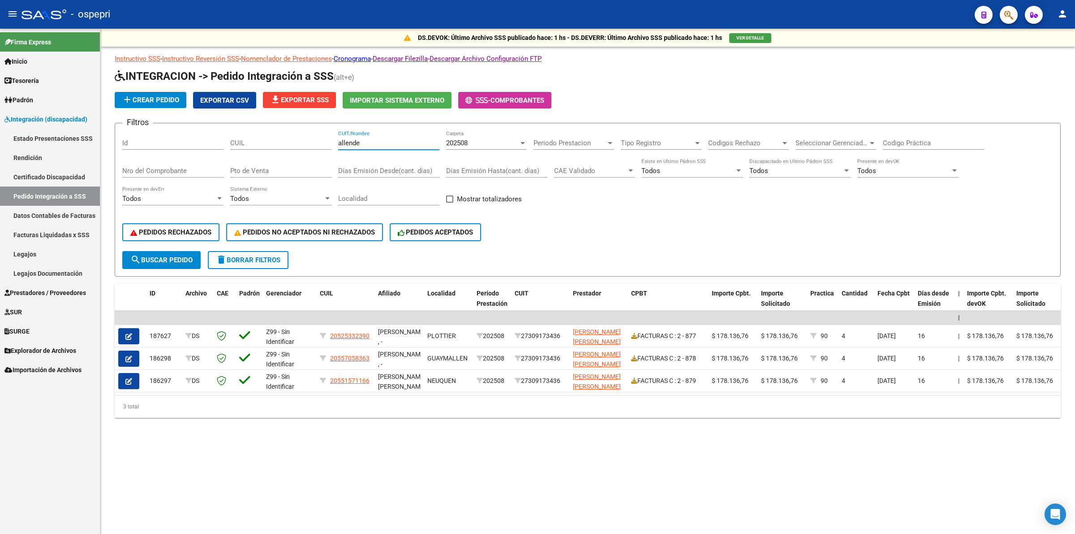
type input "allende"
click at [471, 144] on div "202508" at bounding box center [482, 143] width 73 height 8
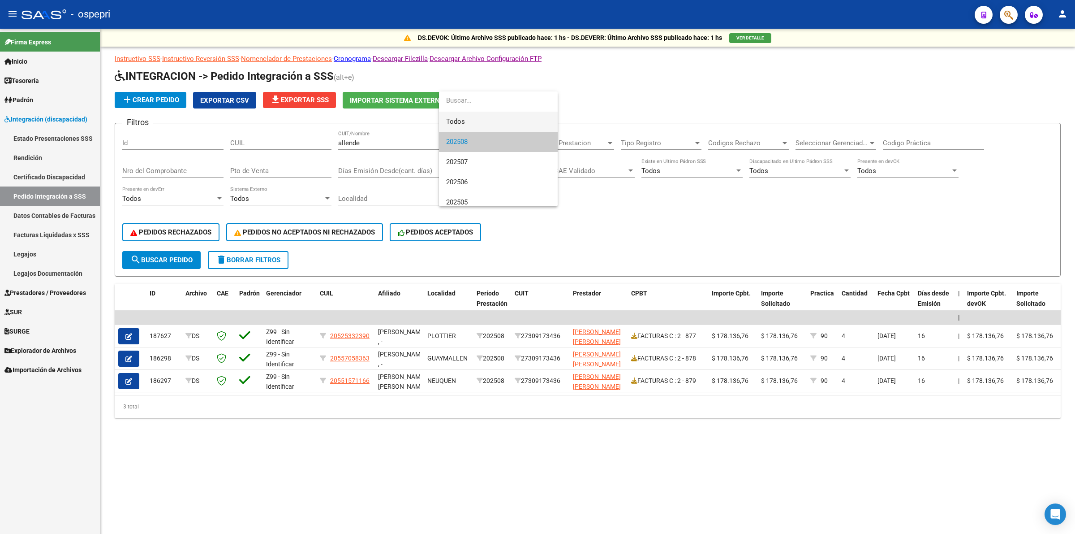
click at [471, 126] on span "Todos" at bounding box center [498, 122] width 104 height 20
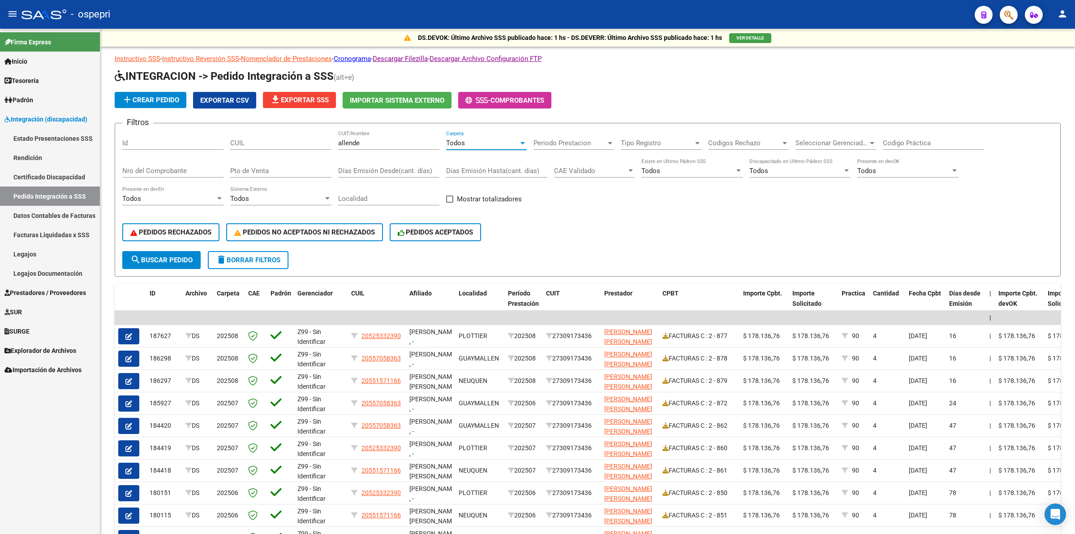
scroll to position [56, 0]
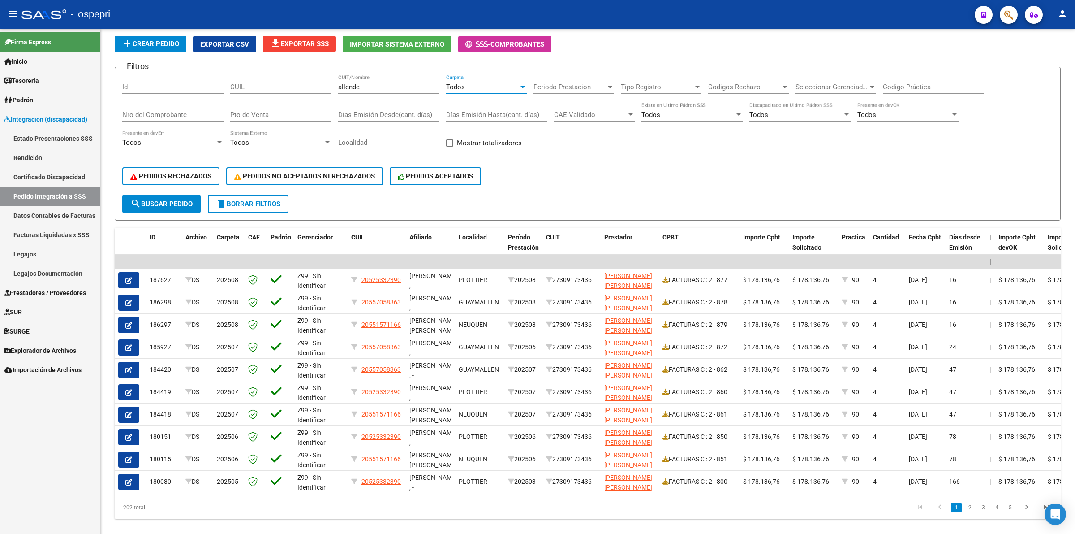
click at [55, 292] on span "Prestadores / Proveedores" at bounding box center [45, 293] width 82 height 10
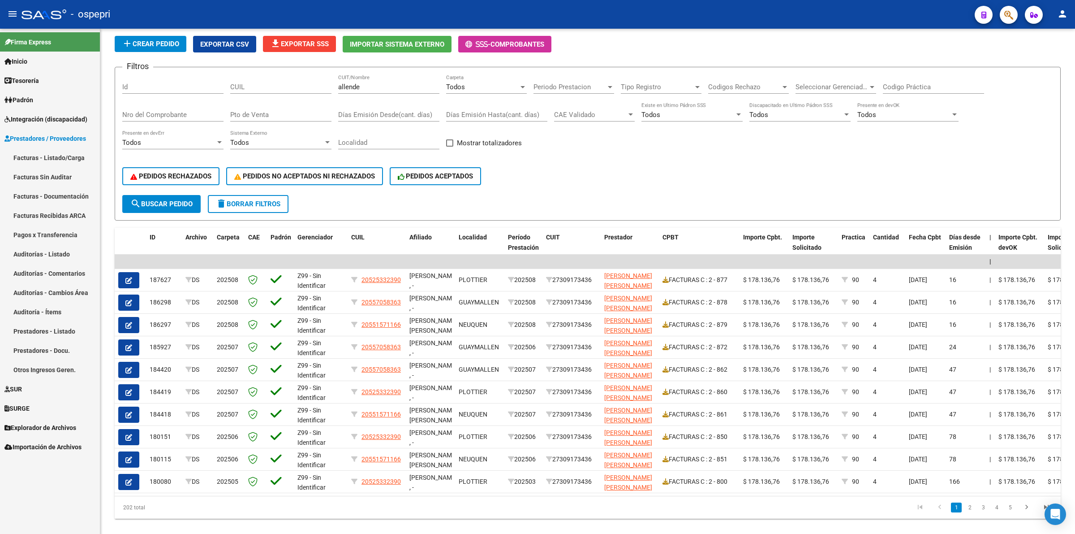
click at [57, 157] on link "Facturas - Listado/Carga" at bounding box center [50, 157] width 100 height 19
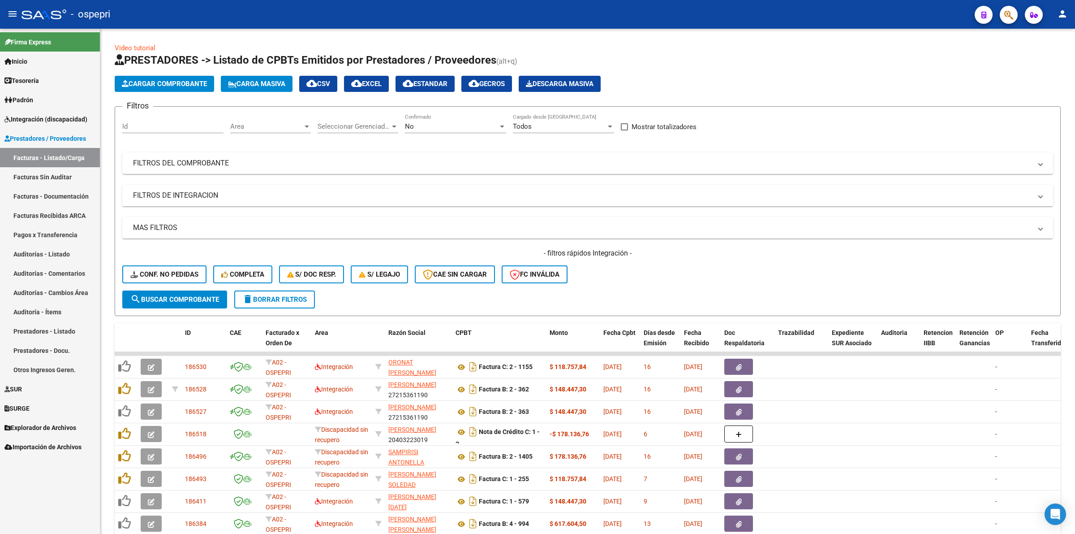
click at [209, 162] on mat-panel-title "FILTROS DEL COMPROBANTE" at bounding box center [582, 163] width 899 height 10
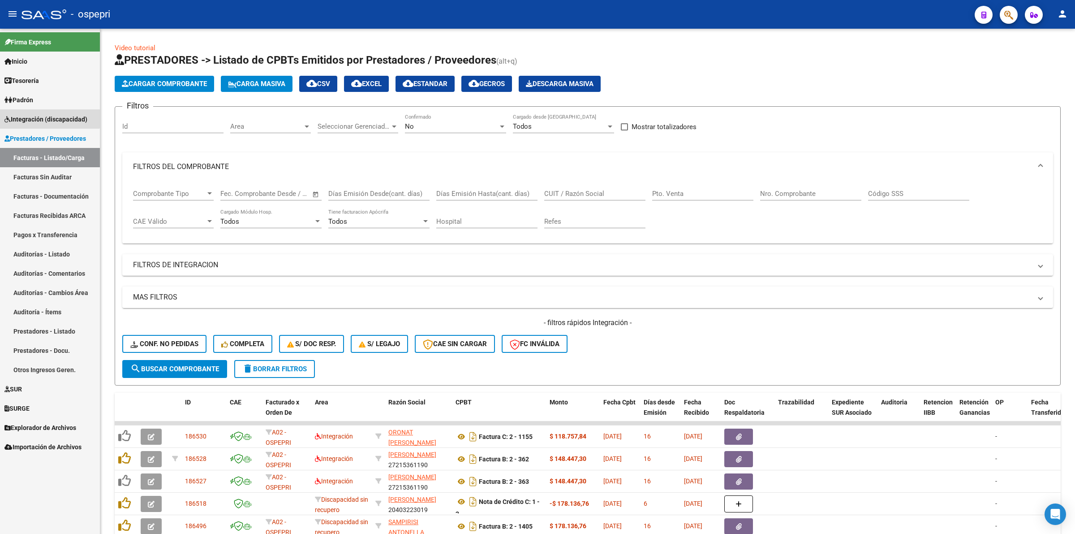
drag, startPoint x: 39, startPoint y: 115, endPoint x: 72, endPoint y: 122, distance: 34.0
click at [39, 114] on span "Integración (discapacidad)" at bounding box center [45, 119] width 83 height 10
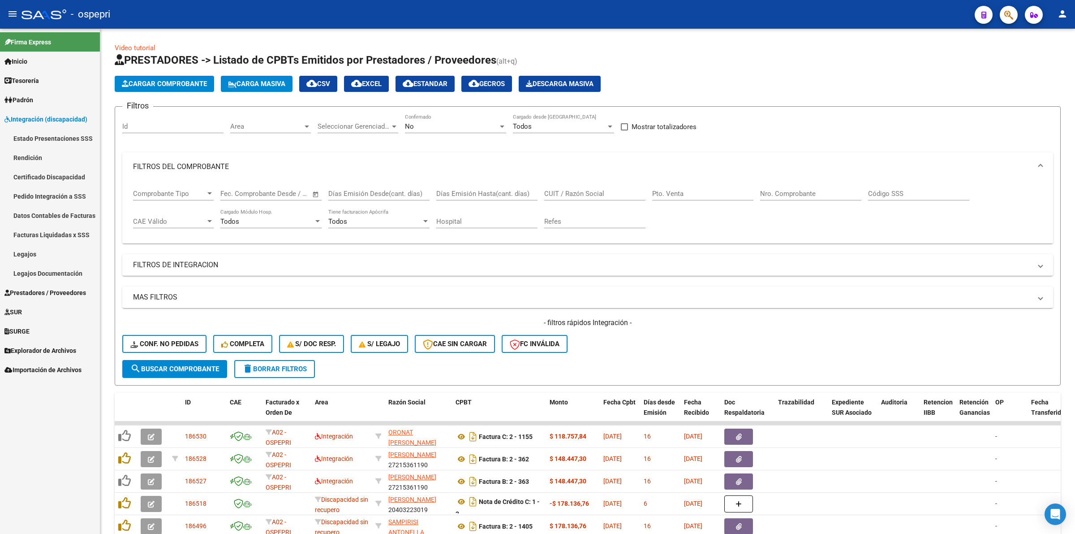
click at [588, 187] on div "CUIT / Razón Social" at bounding box center [594, 190] width 101 height 19
click at [81, 292] on span "Prestadores / Proveedores" at bounding box center [45, 293] width 82 height 10
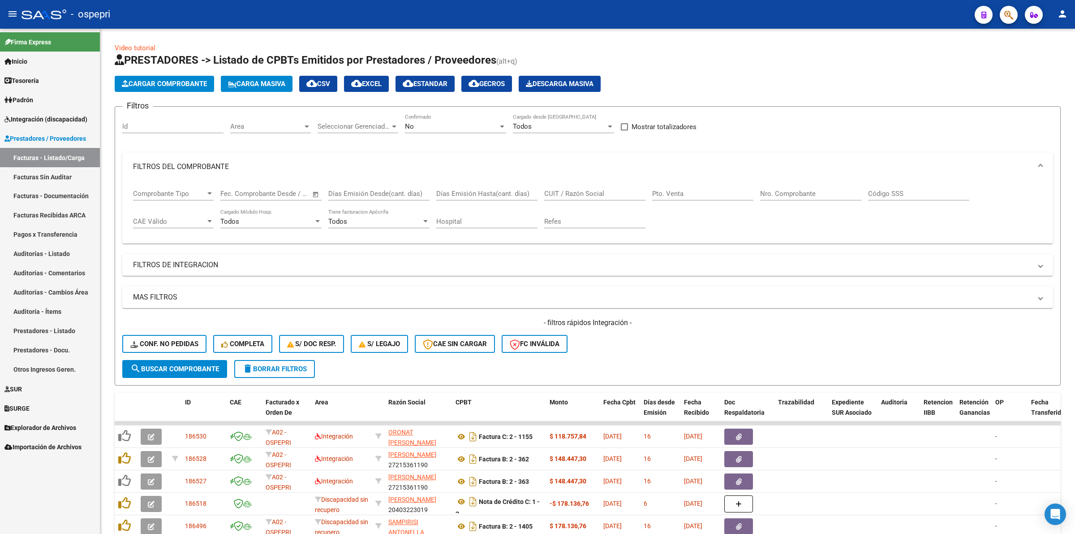
click at [65, 167] on link "Facturas Sin Auditar" at bounding box center [50, 176] width 100 height 19
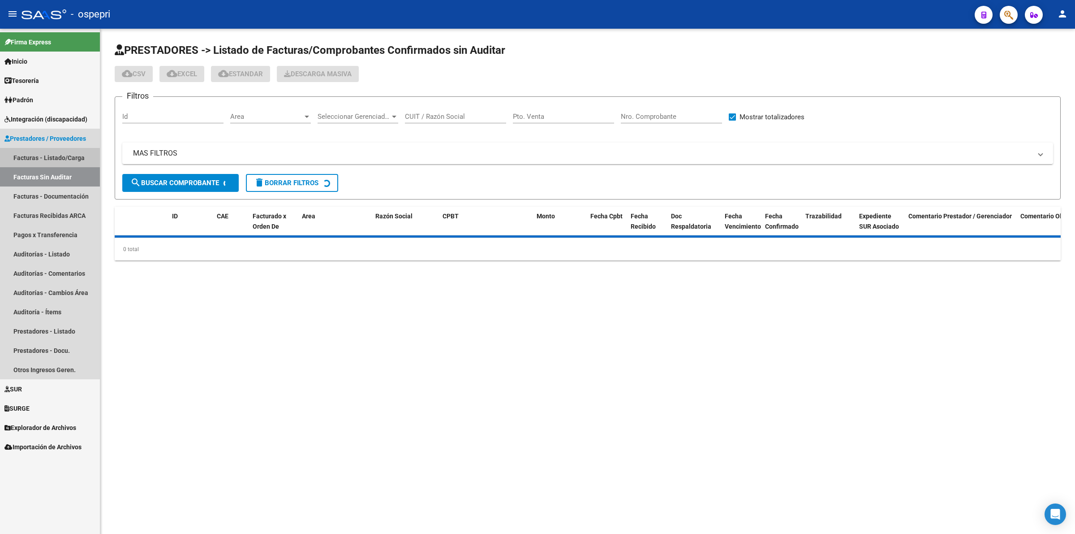
click at [23, 159] on link "Facturas - Listado/Carga" at bounding box center [50, 157] width 100 height 19
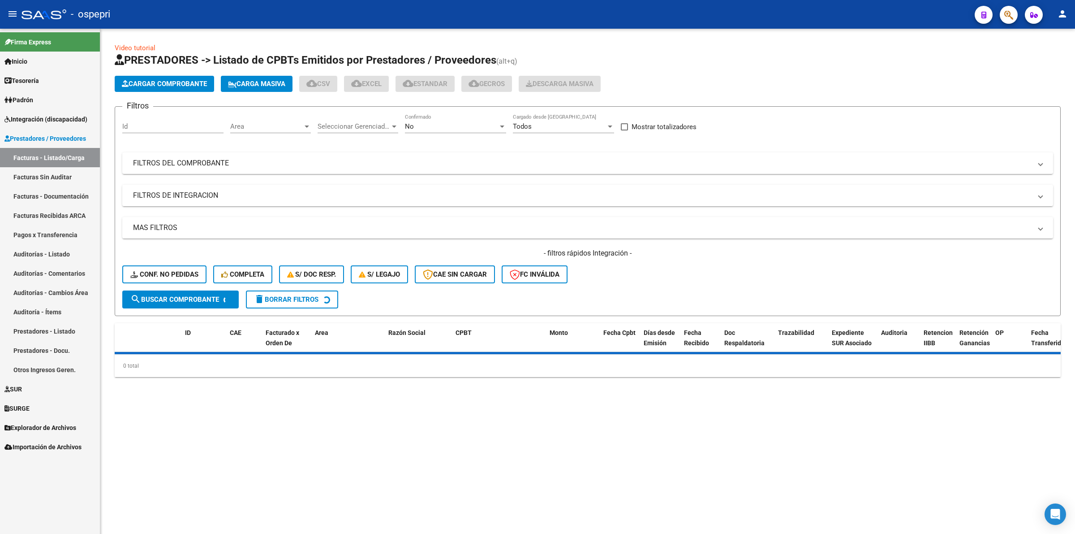
click at [194, 164] on mat-panel-title "FILTROS DEL COMPROBANTE" at bounding box center [582, 163] width 899 height 10
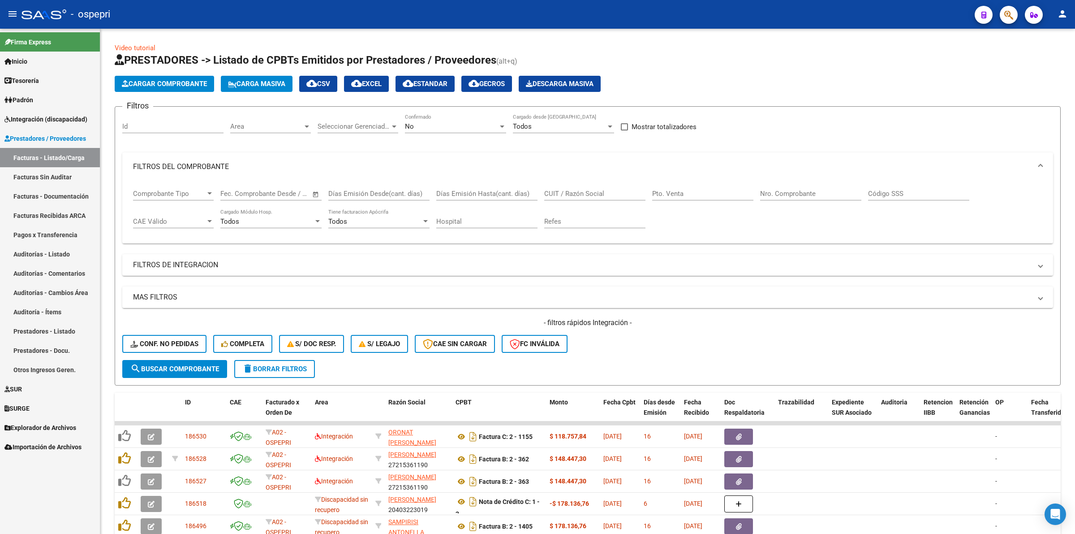
click at [564, 198] on div "CUIT / Razón Social" at bounding box center [594, 190] width 101 height 19
click at [565, 196] on input "CUIT / Razón Social" at bounding box center [594, 193] width 101 height 8
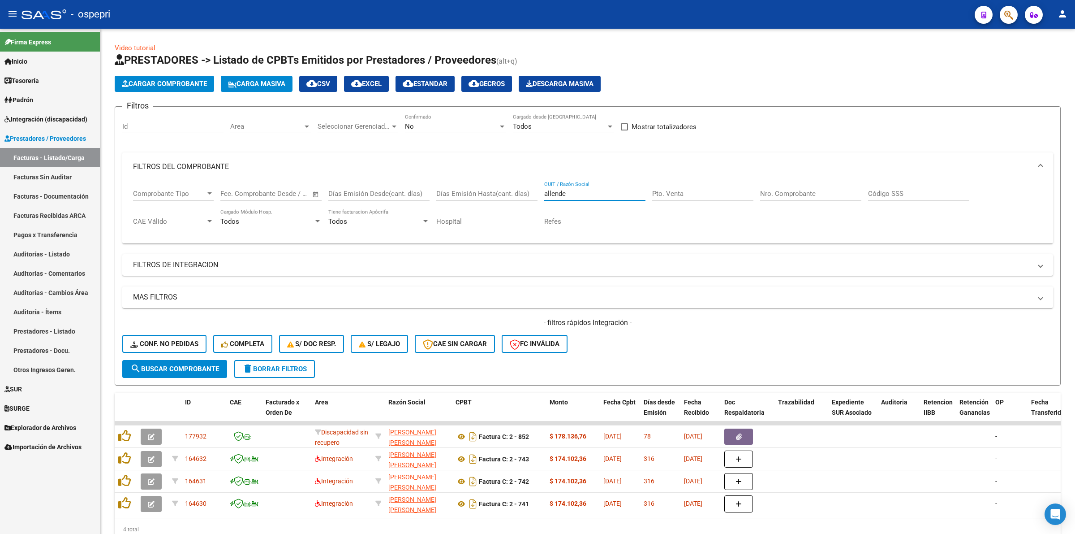
type input "allende"
click at [42, 124] on link "Integración (discapacidad)" at bounding box center [50, 118] width 100 height 19
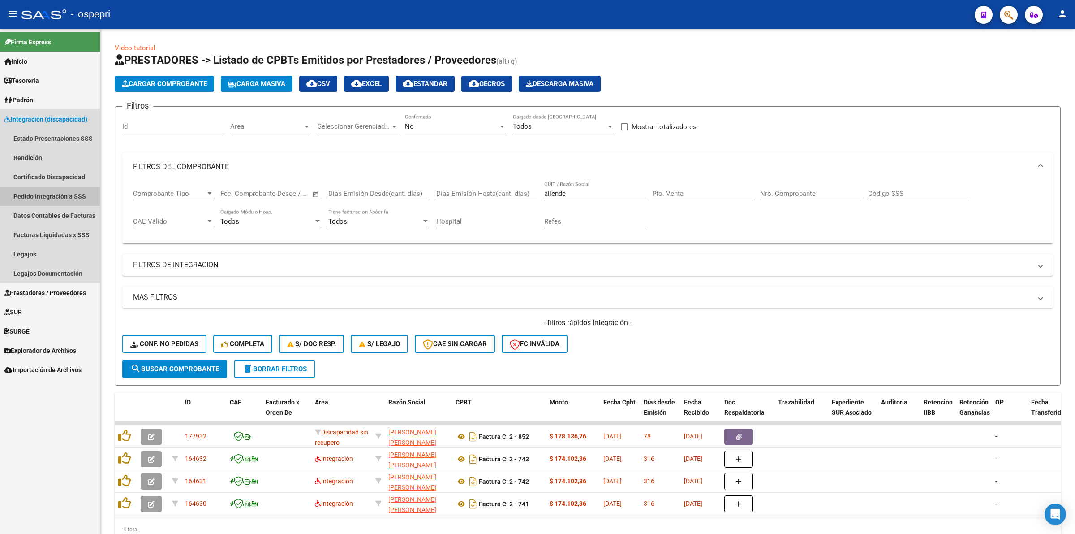
click at [37, 199] on link "Pedido Integración a SSS" at bounding box center [50, 195] width 100 height 19
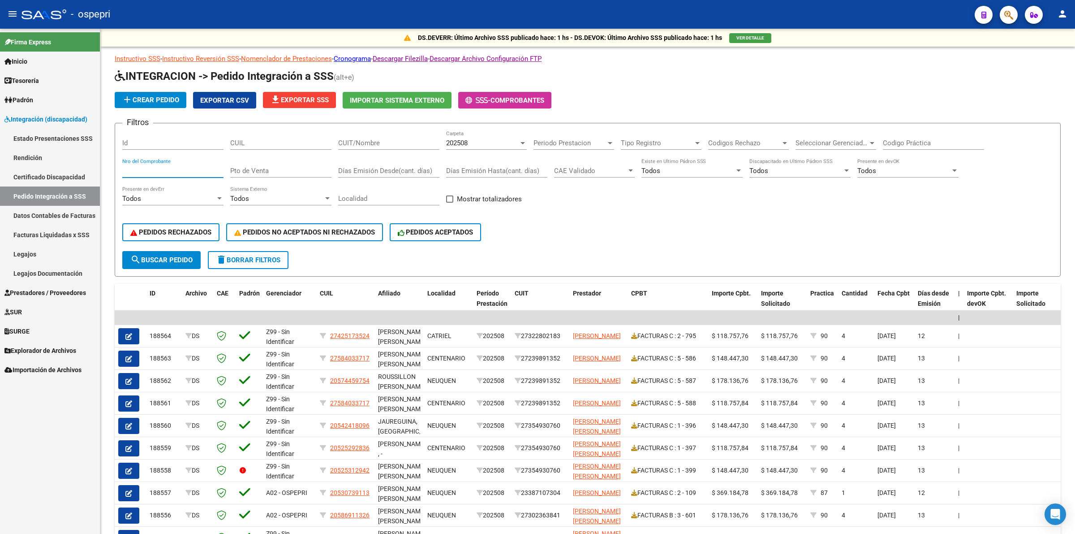
drag, startPoint x: 163, startPoint y: 170, endPoint x: 178, endPoint y: 162, distance: 17.2
click at [164, 169] on input "Nro del Comprobante" at bounding box center [172, 171] width 101 height 8
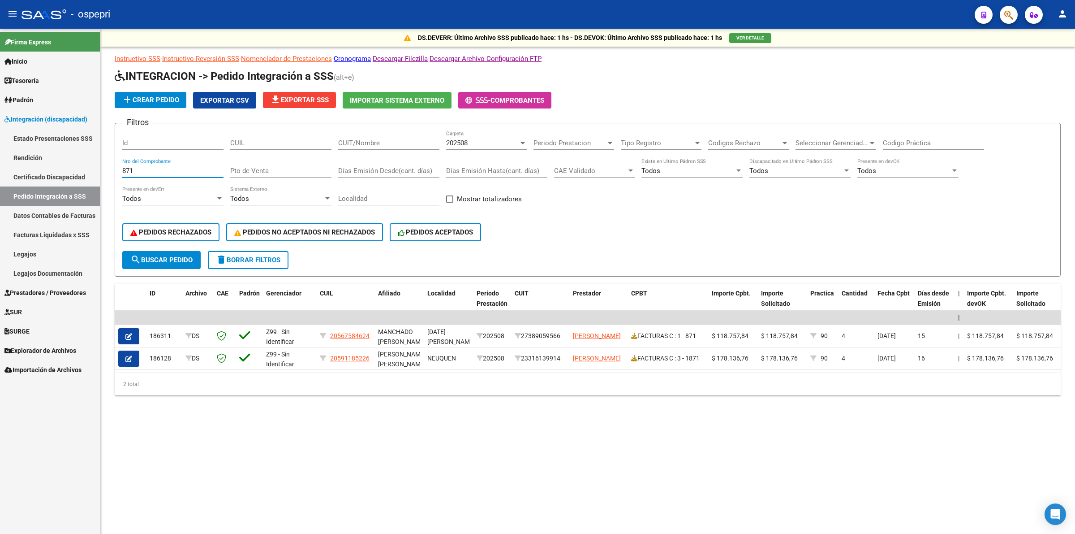
type input "871"
click at [633, 332] on icon at bounding box center [634, 335] width 6 height 6
click at [36, 289] on span "Prestadores / Proveedores" at bounding box center [45, 293] width 82 height 10
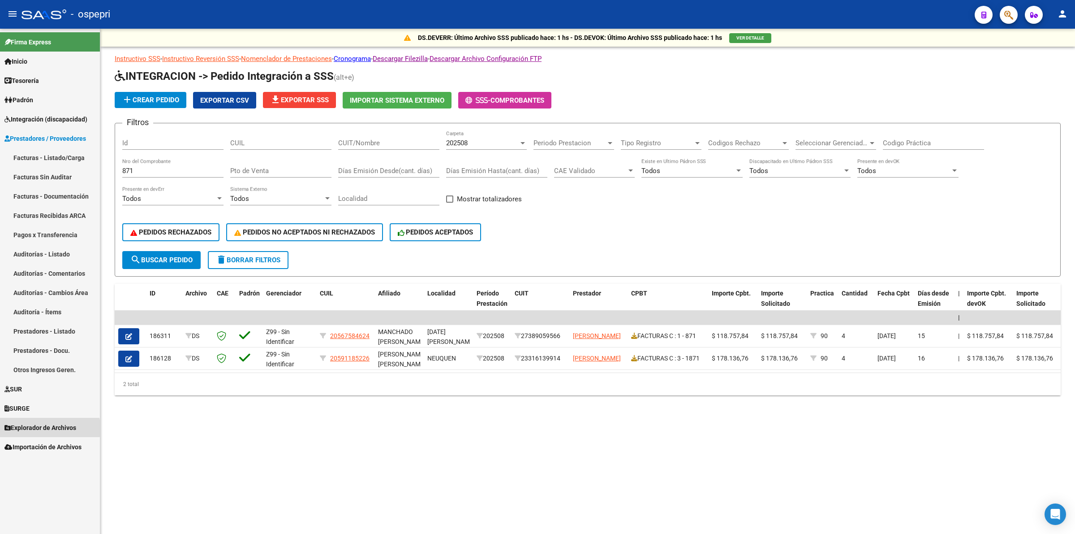
click at [30, 428] on span "Explorador de Archivos" at bounding box center [40, 427] width 72 height 10
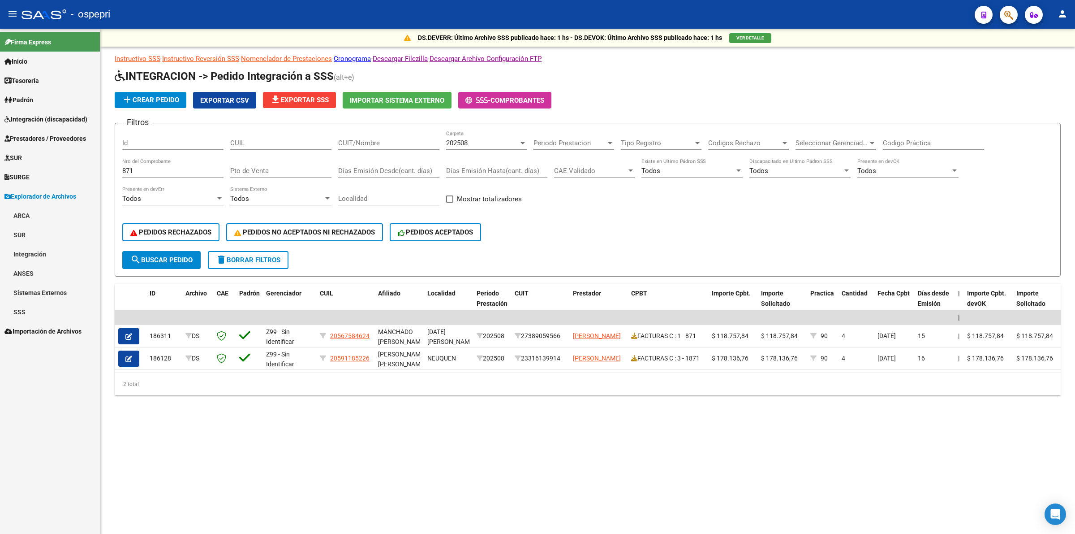
click at [42, 256] on link "Integración" at bounding box center [50, 253] width 100 height 19
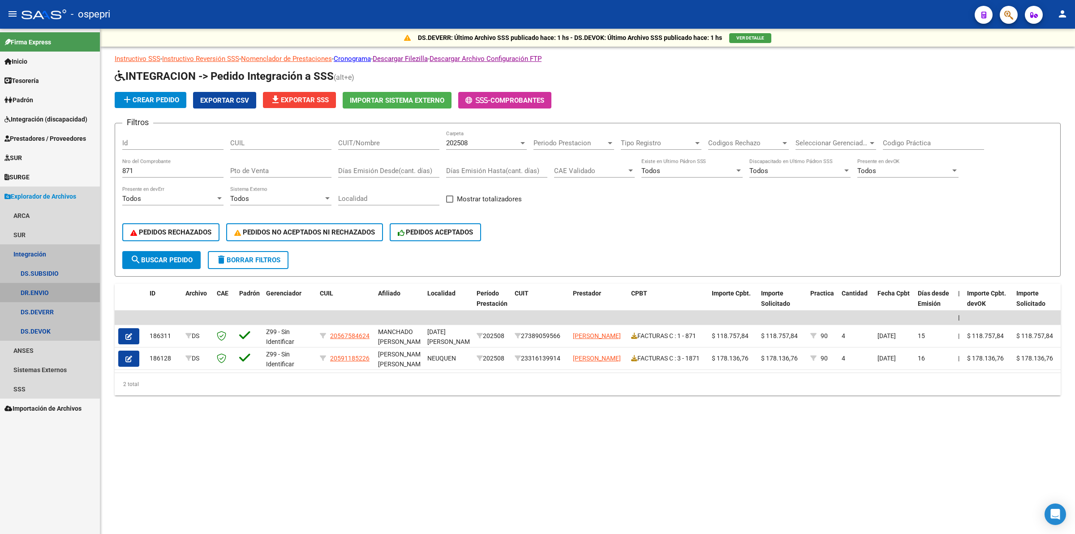
click at [53, 294] on link "DR.ENVIO" at bounding box center [50, 292] width 100 height 19
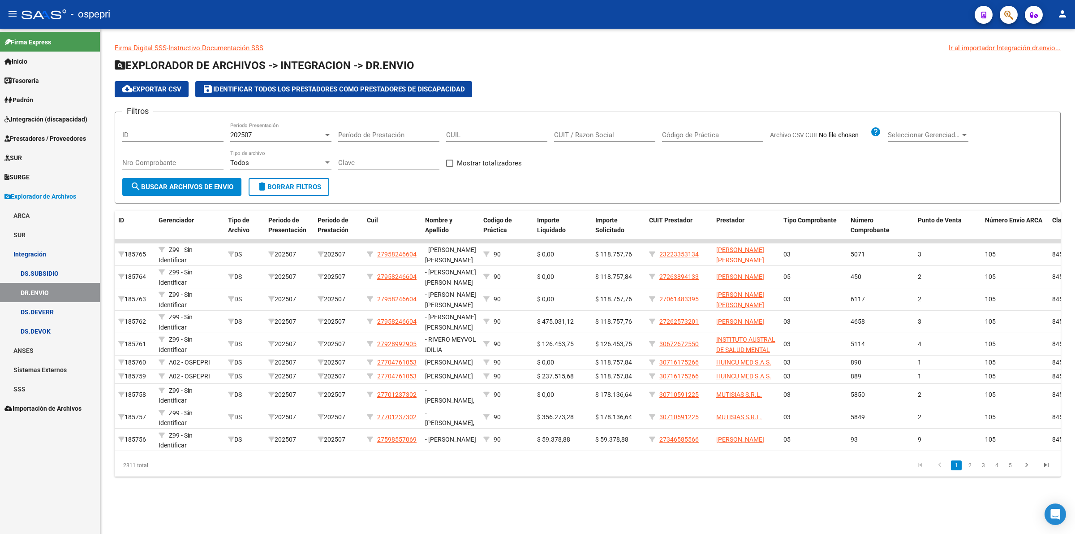
click at [240, 131] on span "202507" at bounding box center [241, 135] width 22 height 8
click at [266, 147] on span "202501" at bounding box center [280, 143] width 101 height 20
click at [216, 183] on span "search Buscar Archivos de Envio" at bounding box center [181, 187] width 103 height 8
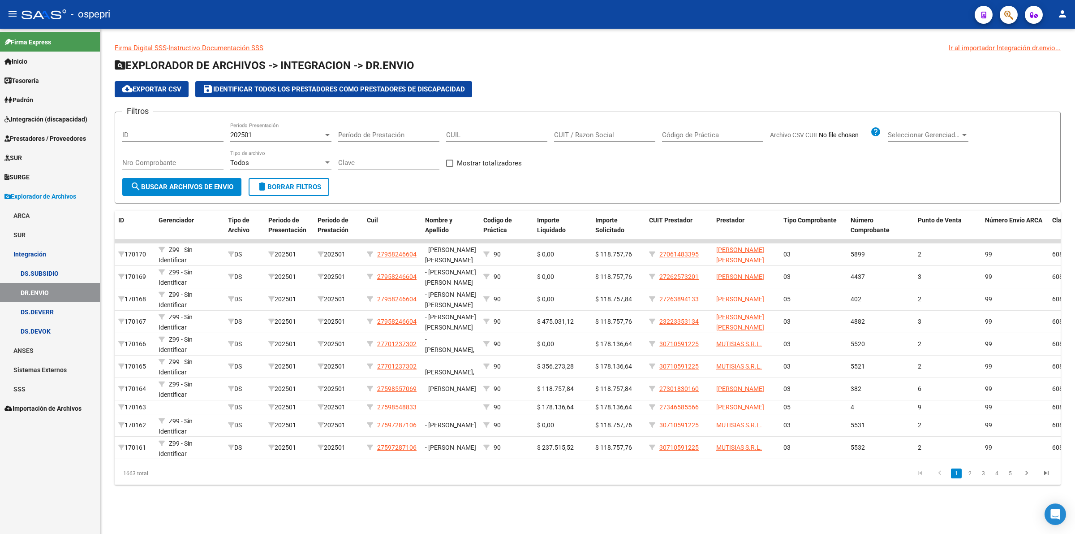
click at [177, 189] on span "search Buscar Archivos de Envio" at bounding box center [181, 187] width 103 height 8
click at [155, 89] on span "cloud_download Exportar CSV" at bounding box center [152, 89] width 60 height 8
click at [50, 138] on span "Prestadores / Proveedores" at bounding box center [45, 138] width 82 height 10
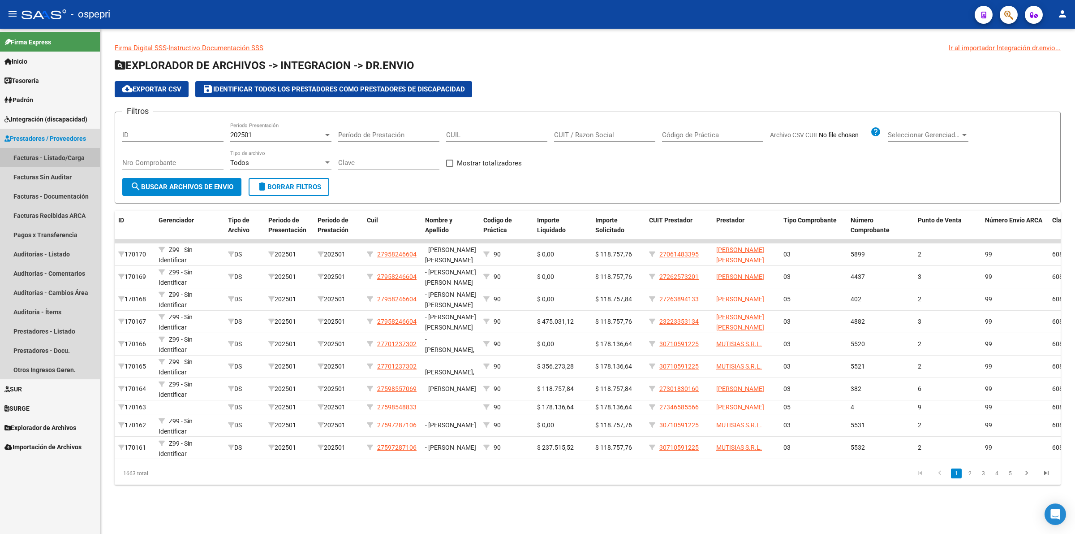
click at [52, 158] on link "Facturas - Listado/Carga" at bounding box center [50, 157] width 100 height 19
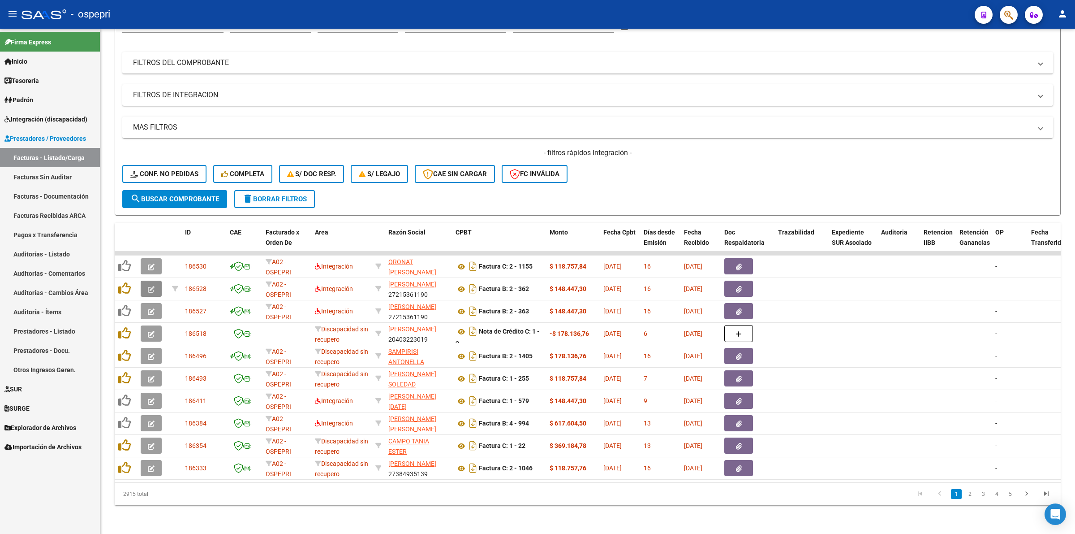
click at [148, 286] on icon "button" at bounding box center [151, 289] width 7 height 7
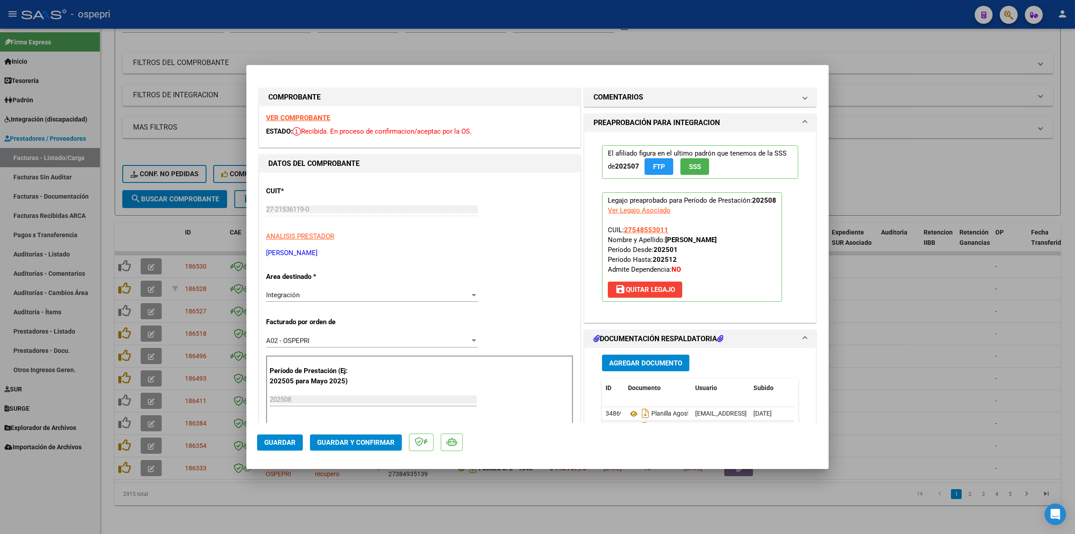
type input "$ 0,00"
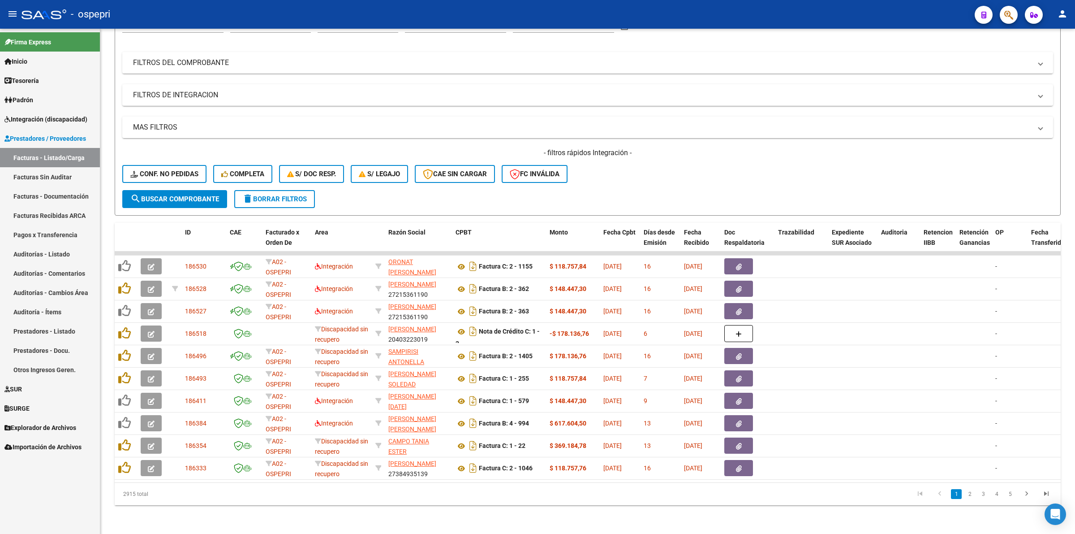
click at [151, 398] on icon "button" at bounding box center [151, 401] width 7 height 7
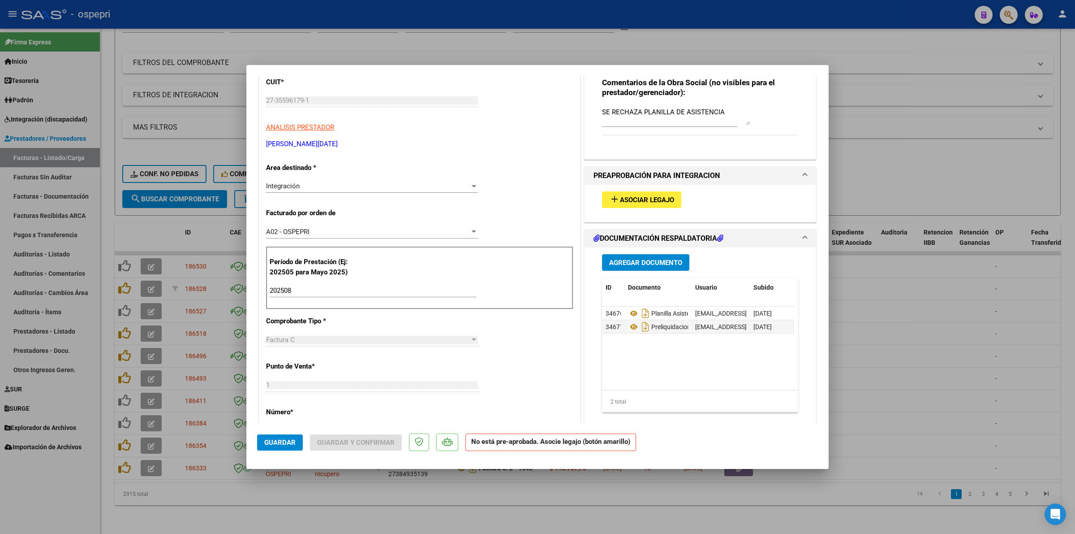
scroll to position [112, 0]
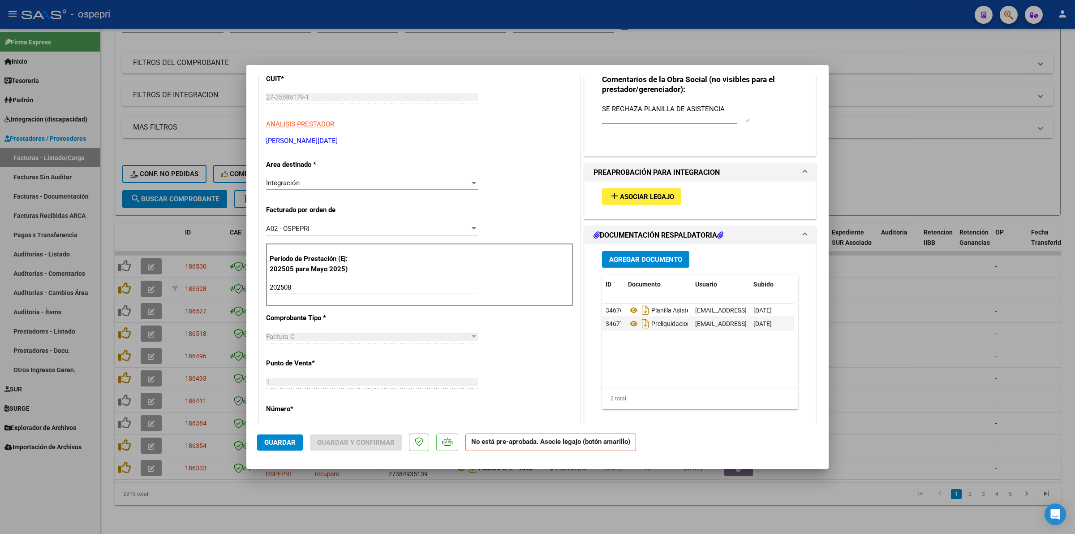
type input "$ 0,00"
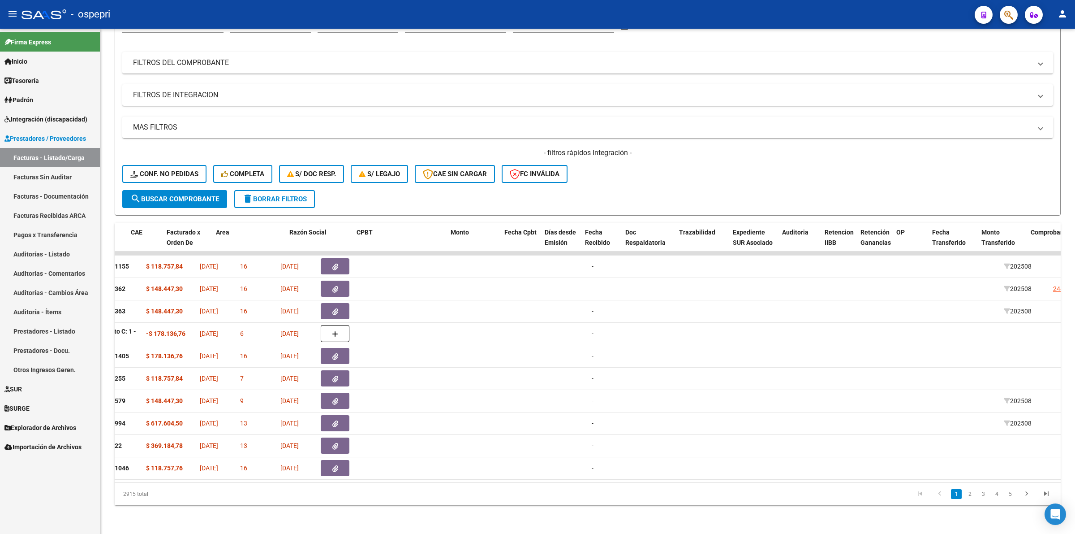
scroll to position [0, 0]
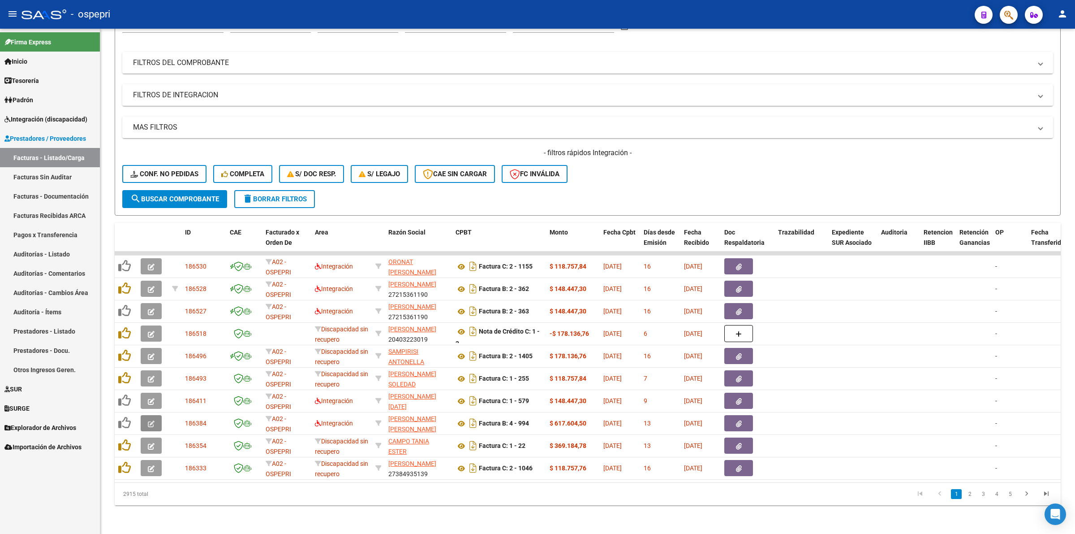
click at [150, 420] on icon "button" at bounding box center [151, 423] width 7 height 7
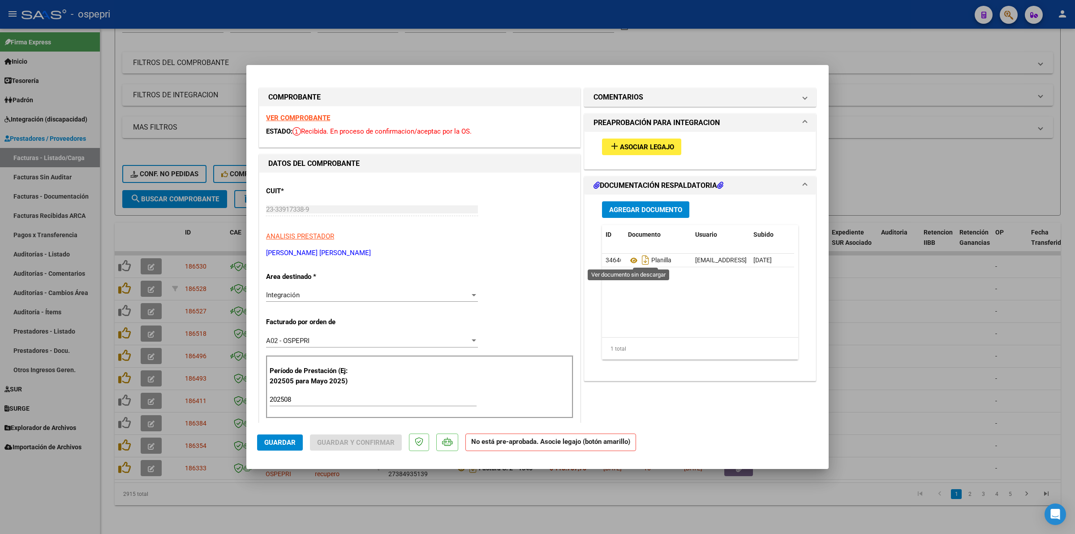
click at [628, 260] on icon at bounding box center [634, 260] width 12 height 11
click at [298, 114] on strong "VER COMPROBANTE" at bounding box center [298, 118] width 64 height 8
type input "$ 0,00"
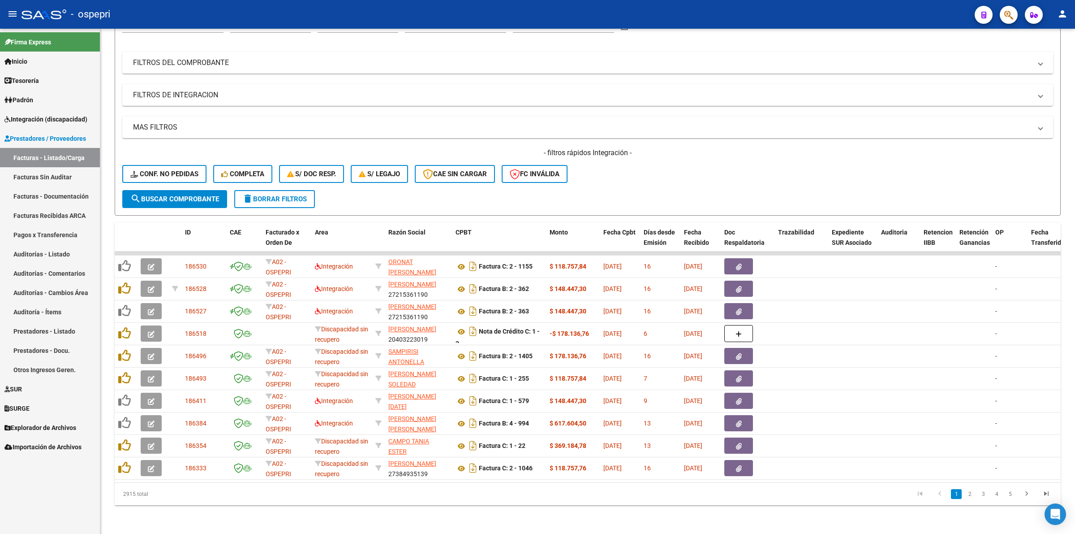
click at [971, 493] on link "2" at bounding box center [969, 494] width 11 height 10
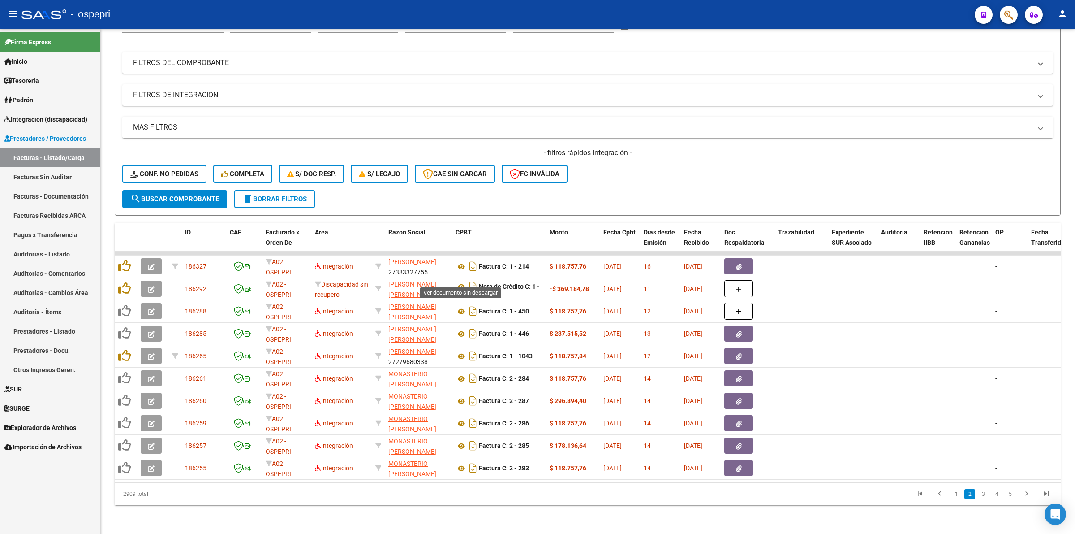
click at [461, 281] on icon at bounding box center [462, 286] width 12 height 11
click at [59, 115] on span "Integración (discapacidad)" at bounding box center [45, 119] width 83 height 10
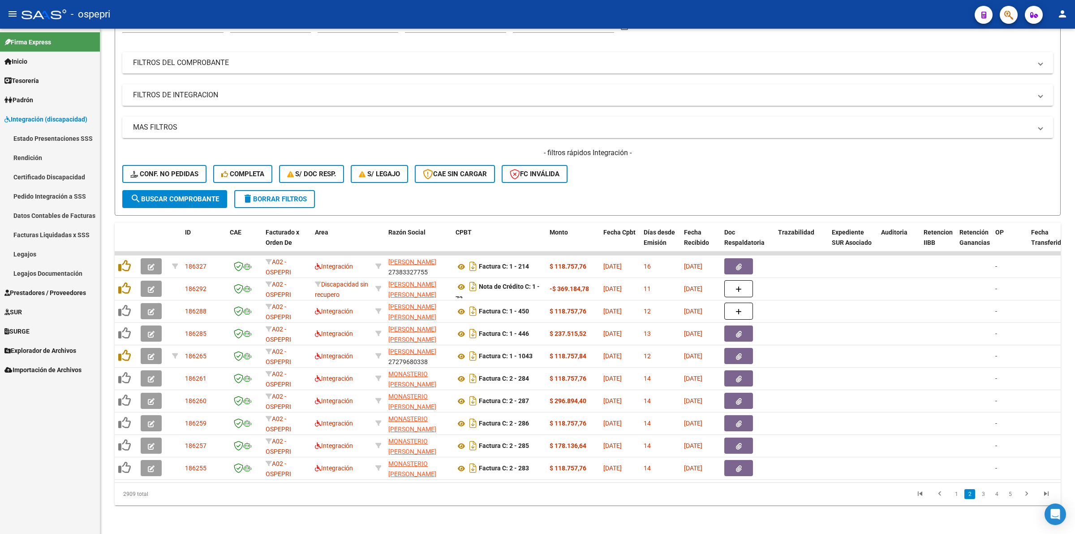
click at [60, 187] on link "Pedido Integración a SSS" at bounding box center [50, 195] width 100 height 19
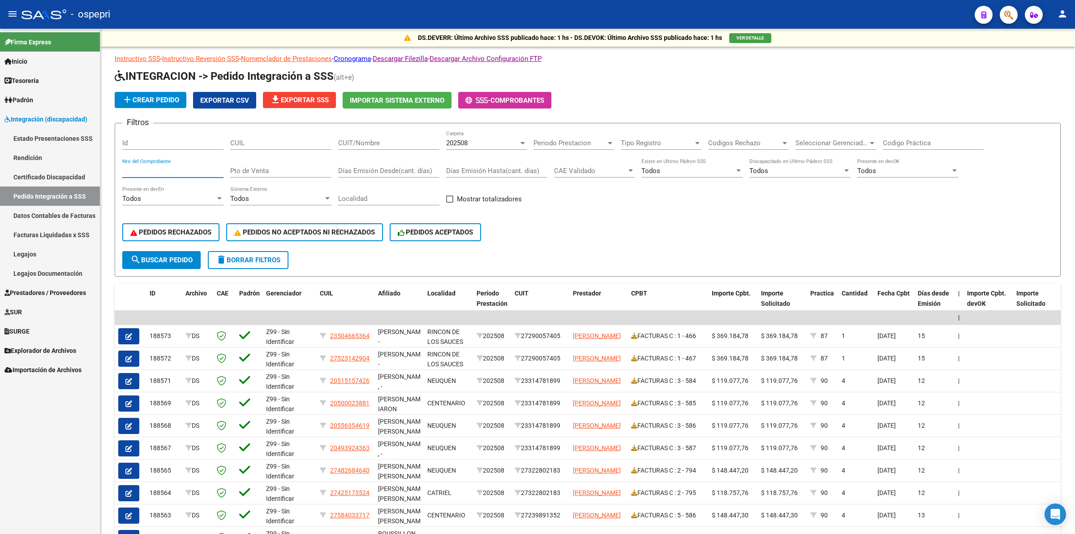
click at [175, 168] on input "Nro del Comprobante" at bounding box center [172, 171] width 101 height 8
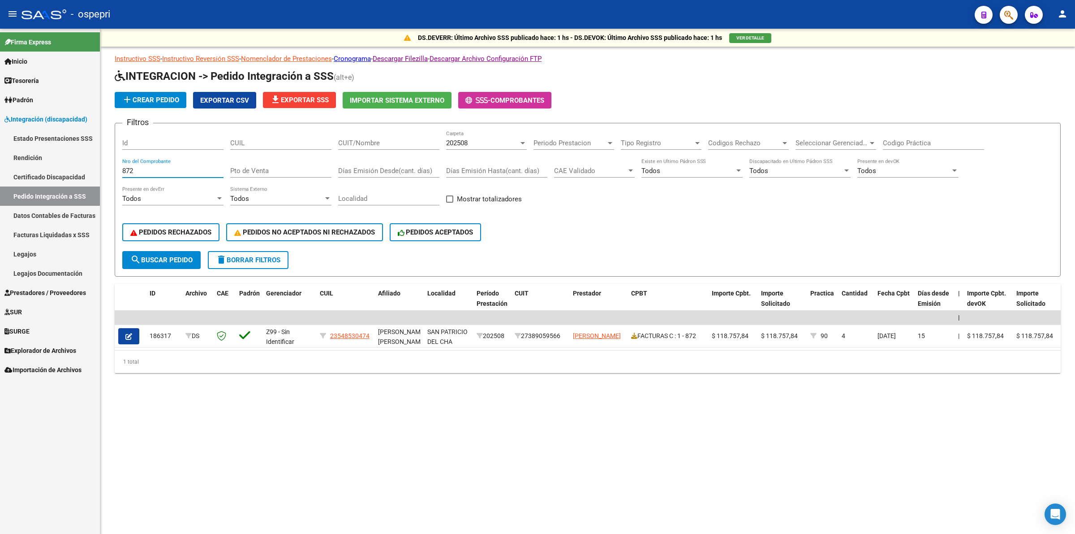
type input "872"
click at [465, 140] on span "202508" at bounding box center [457, 143] width 22 height 8
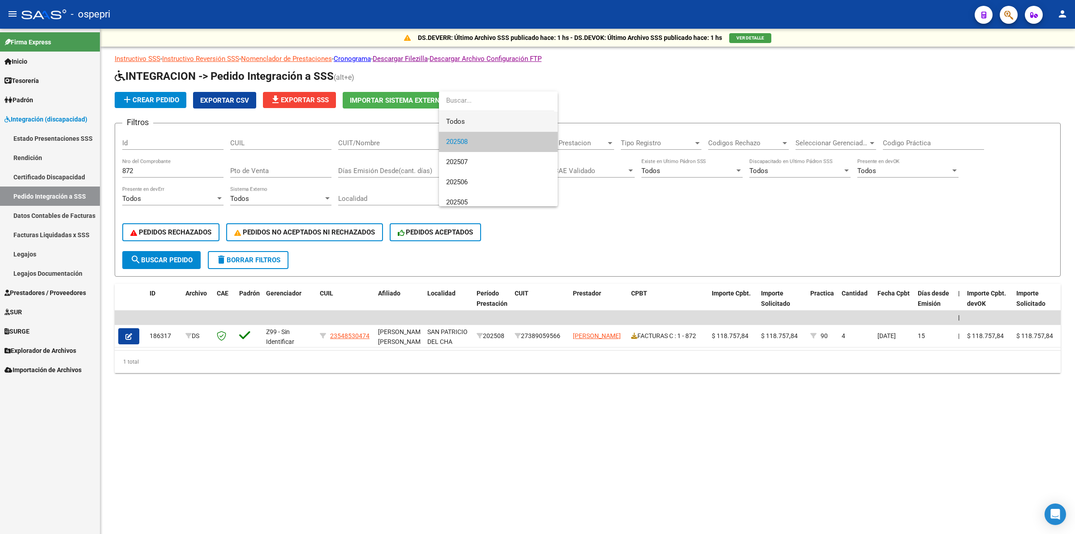
click at [465, 120] on span "Todos" at bounding box center [498, 122] width 104 height 20
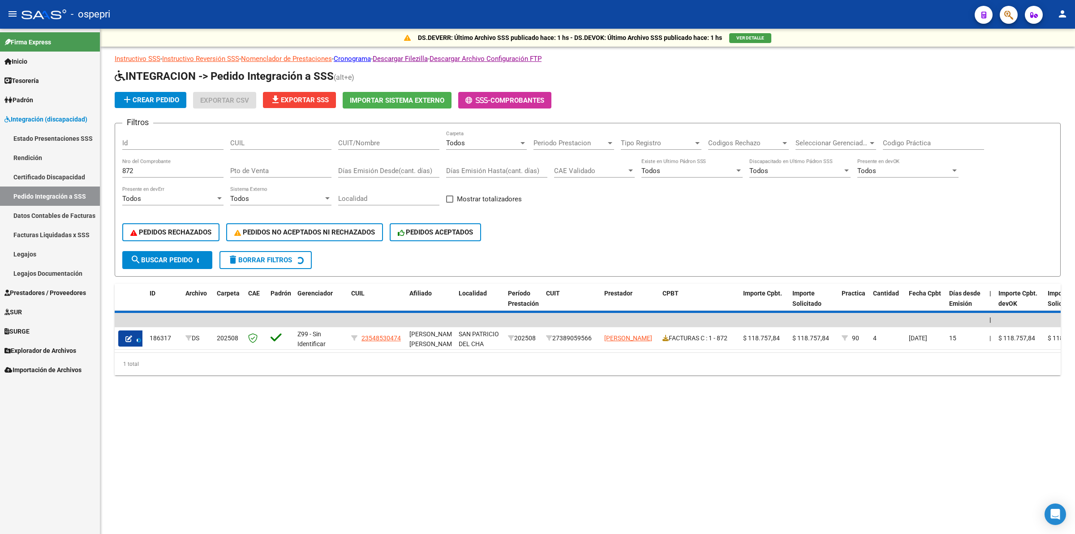
click at [184, 260] on span "search Buscar Pedido" at bounding box center [161, 260] width 62 height 8
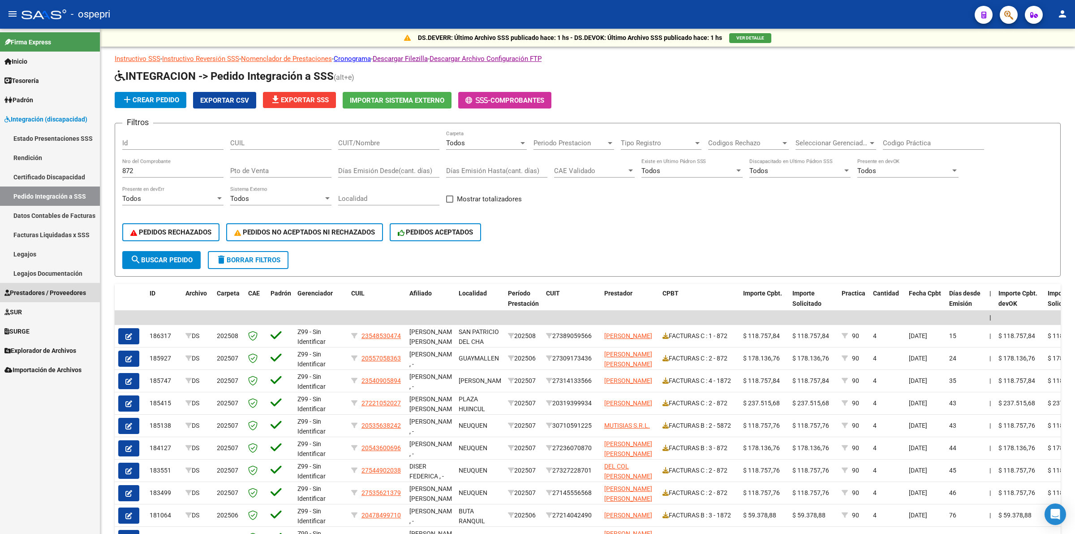
click at [41, 293] on span "Prestadores / Proveedores" at bounding box center [45, 293] width 82 height 10
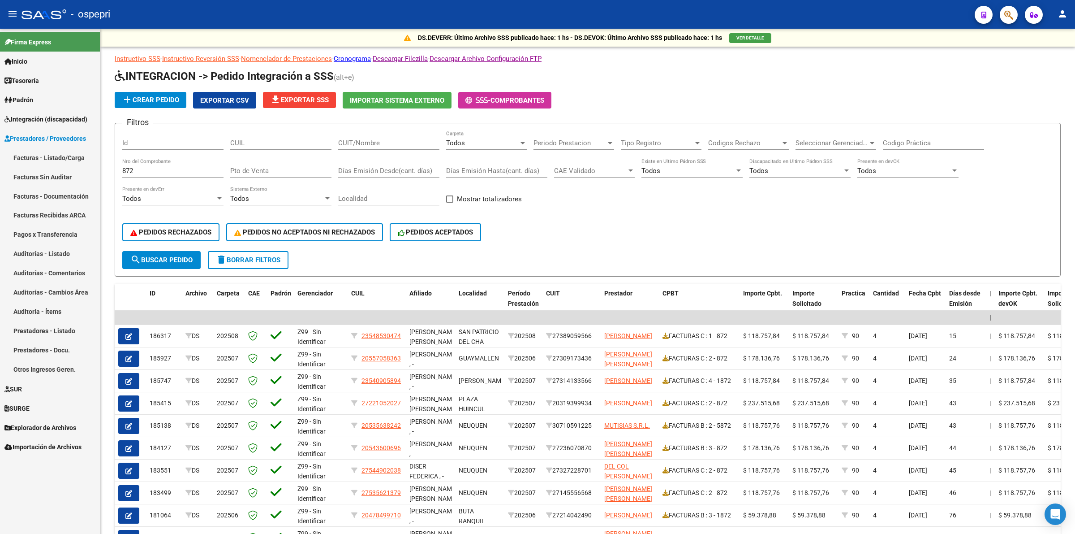
click at [59, 423] on span "Explorador de Archivos" at bounding box center [40, 427] width 72 height 10
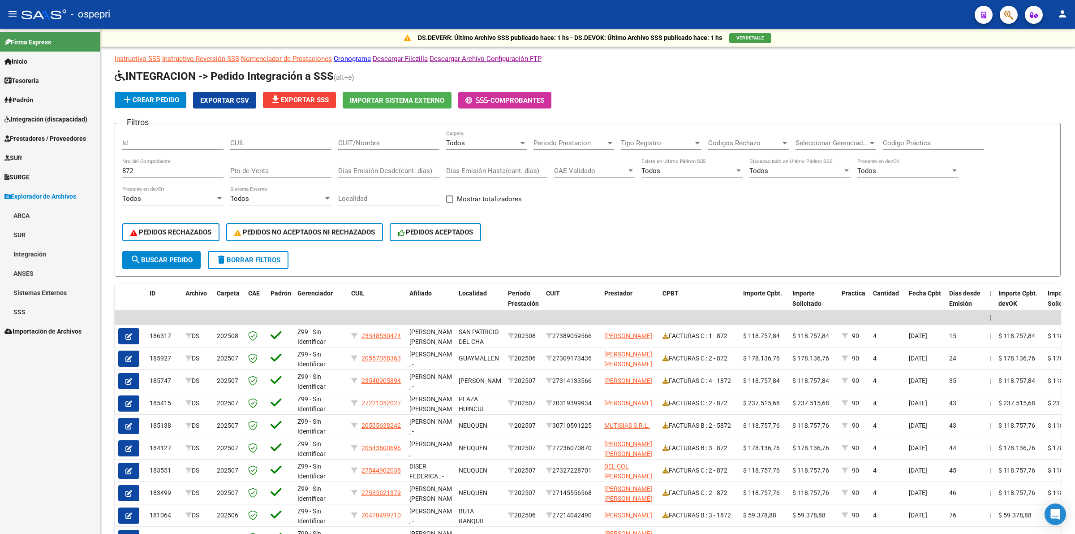
click at [59, 256] on link "Integración" at bounding box center [50, 253] width 100 height 19
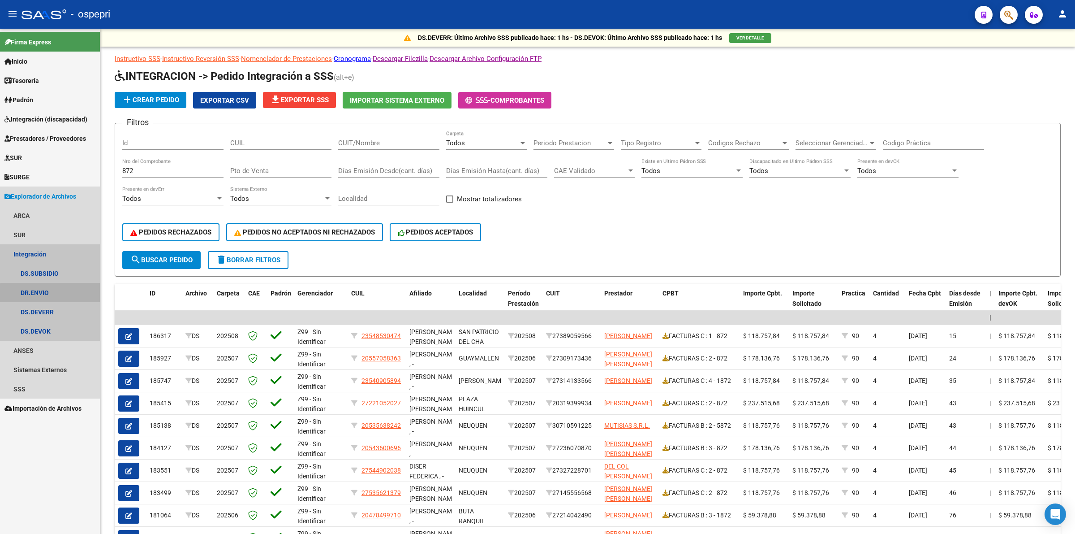
drag, startPoint x: 59, startPoint y: 294, endPoint x: 77, endPoint y: 290, distance: 17.9
click at [60, 294] on link "DR.ENVIO" at bounding box center [50, 292] width 100 height 19
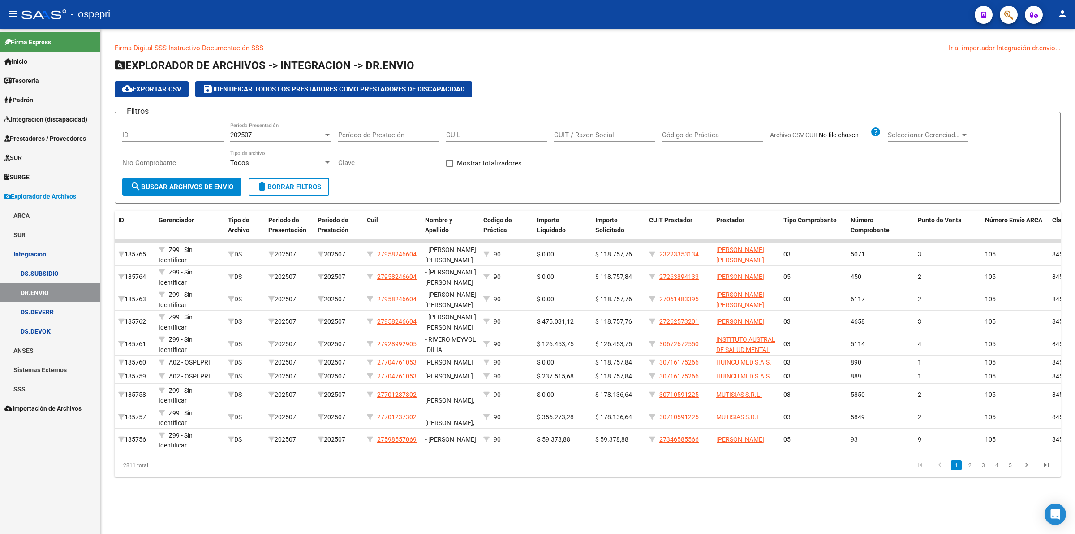
click at [158, 164] on input "Nro Comprobante" at bounding box center [172, 163] width 101 height 8
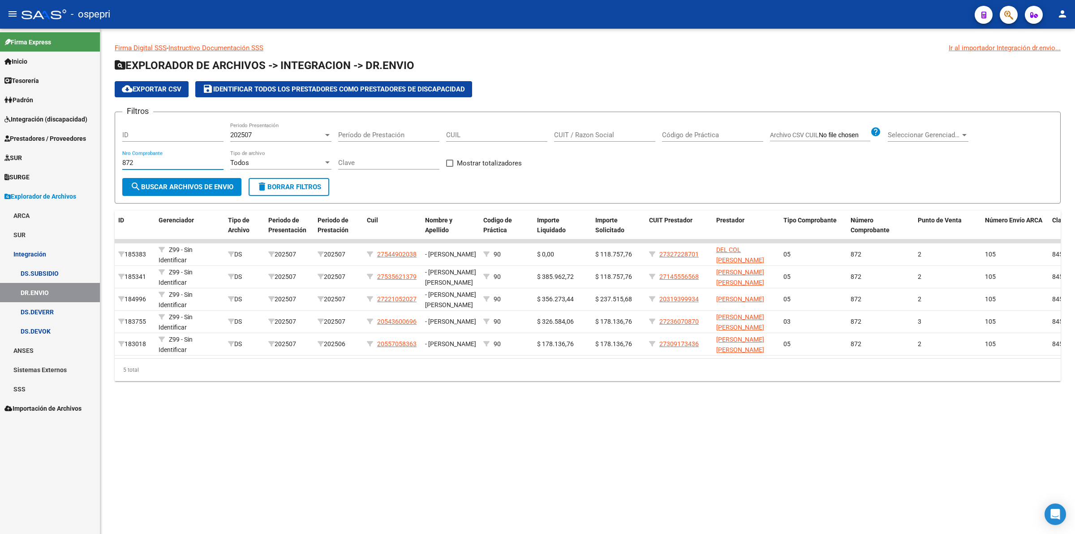
type input "872"
